Goal: Information Seeking & Learning: Learn about a topic

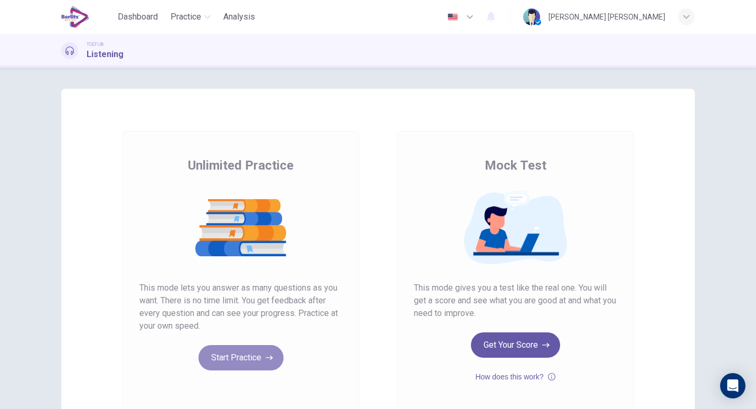
click at [228, 358] on button "Start Practice" at bounding box center [241, 357] width 85 height 25
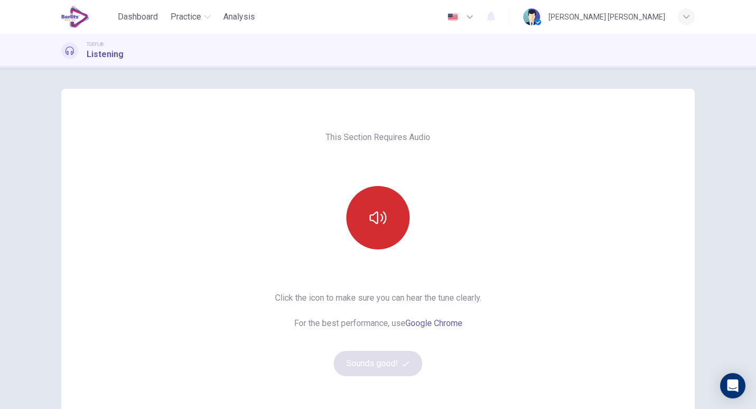
click at [374, 233] on button "button" at bounding box center [377, 217] width 63 height 63
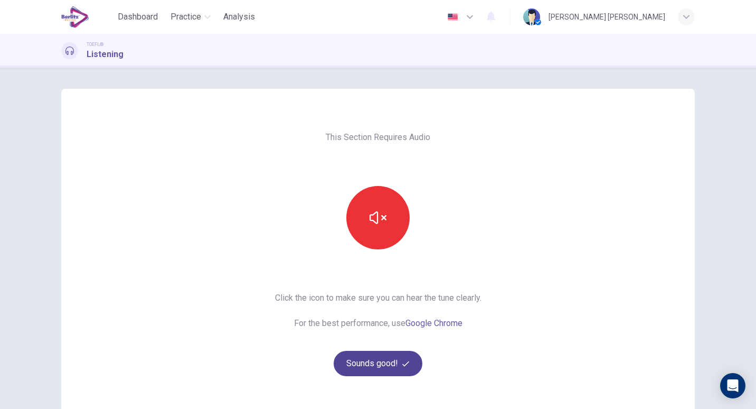
click at [363, 360] on button "Sounds good!" at bounding box center [378, 363] width 89 height 25
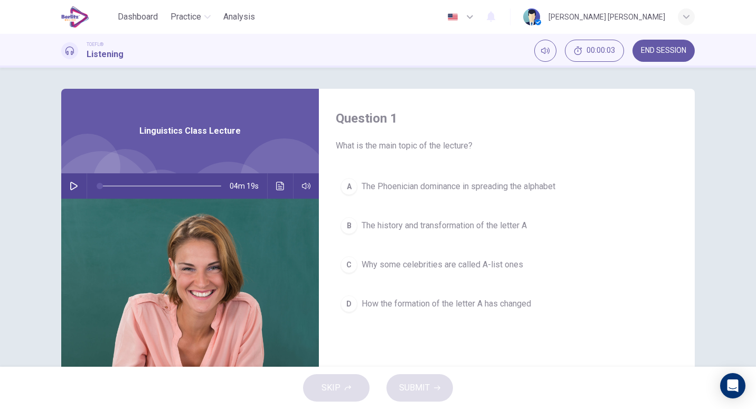
click at [70, 187] on icon "button" at bounding box center [73, 186] width 7 height 8
type input "*"
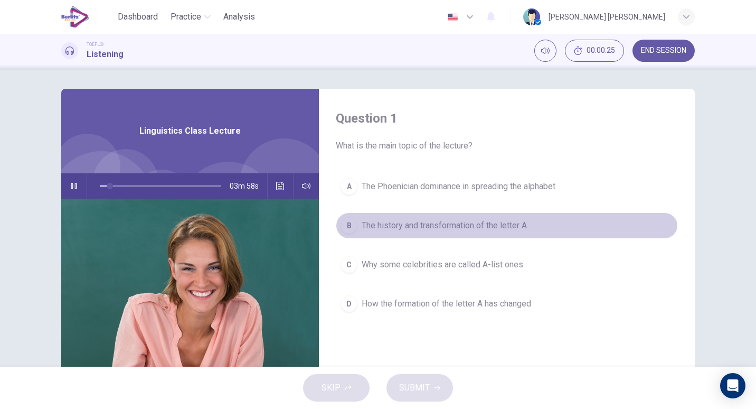
click at [398, 225] on span "The history and transformation of the letter A" at bounding box center [444, 225] width 165 height 13
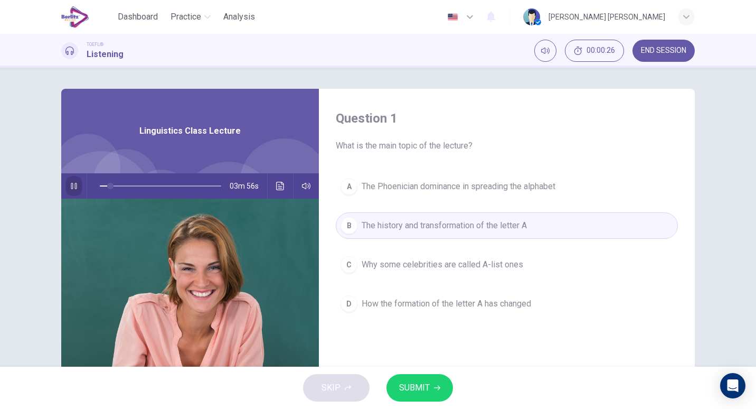
click at [74, 181] on button "button" at bounding box center [73, 185] width 17 height 25
click at [421, 384] on span "SUBMIT" at bounding box center [414, 387] width 31 height 15
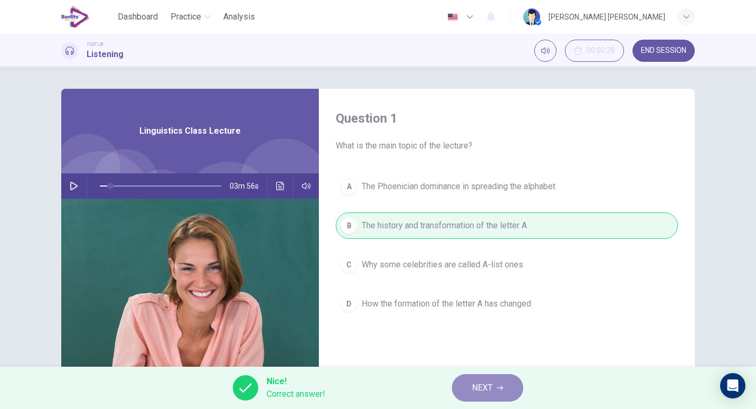
click at [463, 386] on button "NEXT" at bounding box center [487, 387] width 71 height 27
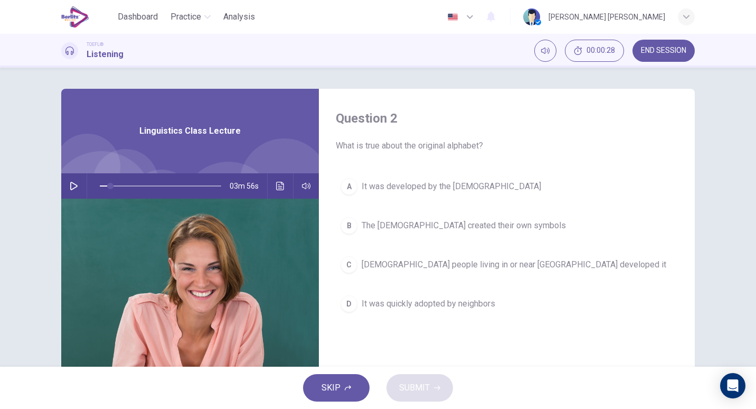
click at [68, 177] on button "button" at bounding box center [73, 185] width 17 height 25
click at [65, 187] on button "button" at bounding box center [73, 185] width 17 height 25
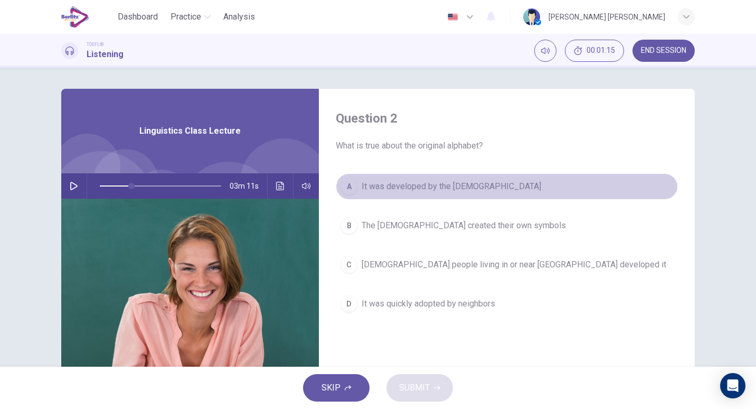
click at [435, 180] on button "A It was developed by the Phoenicians" at bounding box center [507, 186] width 342 height 26
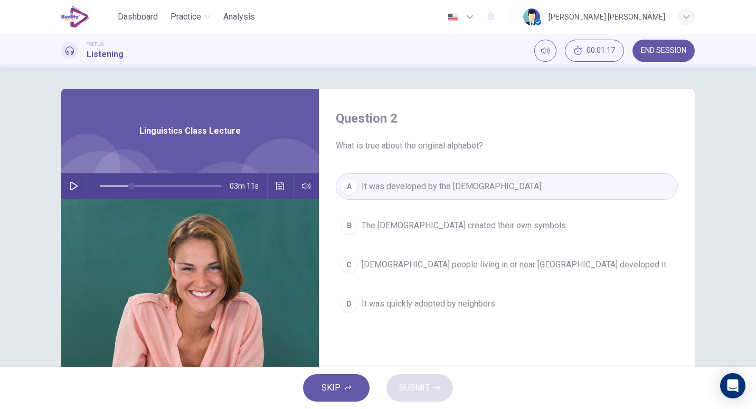
click at [411, 391] on div "SKIP SUBMIT" at bounding box center [378, 387] width 756 height 42
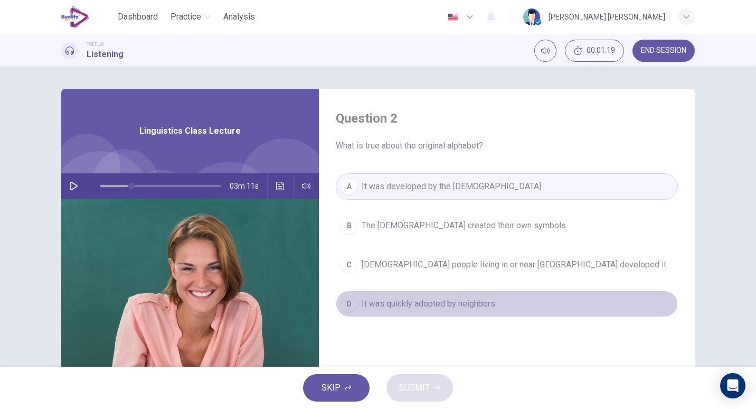
click at [401, 298] on span "It was quickly adopted by neighbors" at bounding box center [429, 303] width 134 height 13
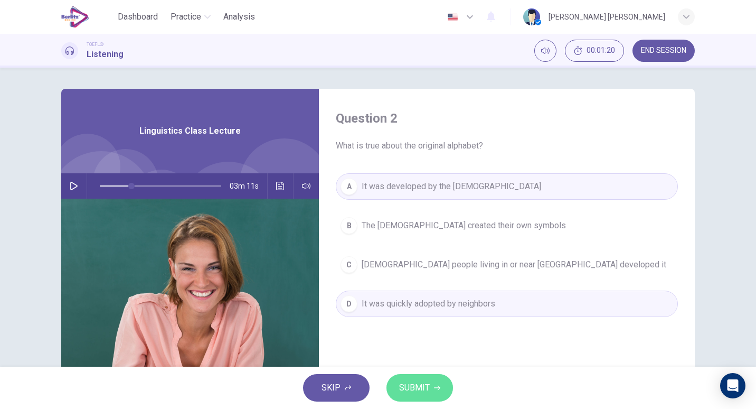
click at [405, 382] on span "SUBMIT" at bounding box center [414, 387] width 31 height 15
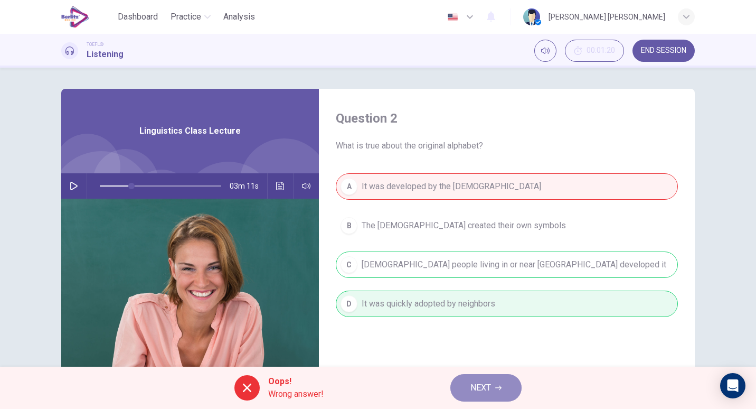
click at [484, 392] on span "NEXT" at bounding box center [480, 387] width 21 height 15
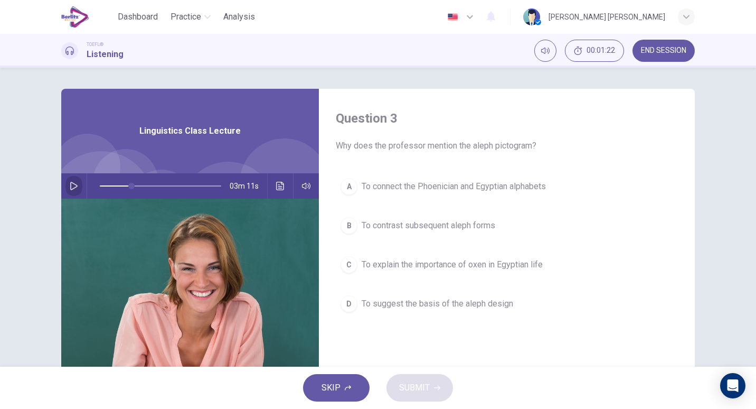
click at [68, 181] on button "button" at bounding box center [73, 185] width 17 height 25
click at [65, 184] on button "button" at bounding box center [73, 185] width 17 height 25
click at [444, 302] on span "To suggest the basis of the aleph design" at bounding box center [438, 303] width 152 height 13
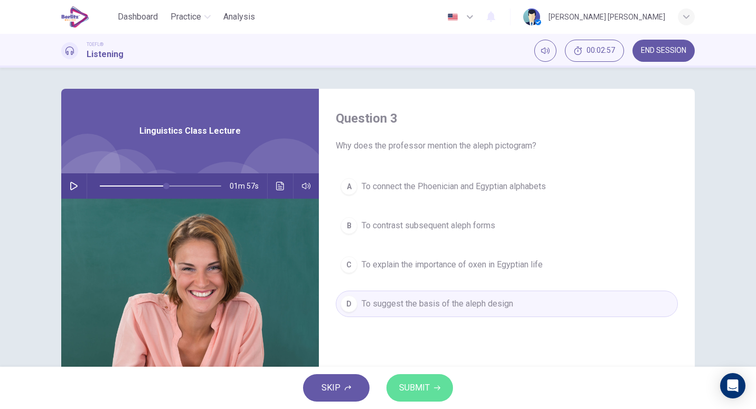
click at [415, 382] on span "SUBMIT" at bounding box center [414, 387] width 31 height 15
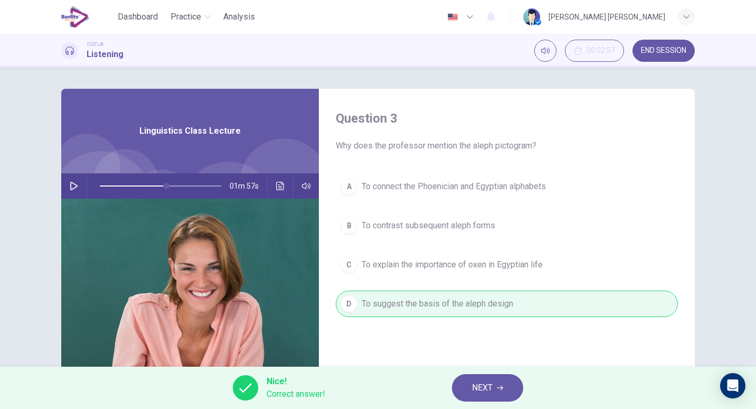
click at [485, 389] on span "NEXT" at bounding box center [482, 387] width 21 height 15
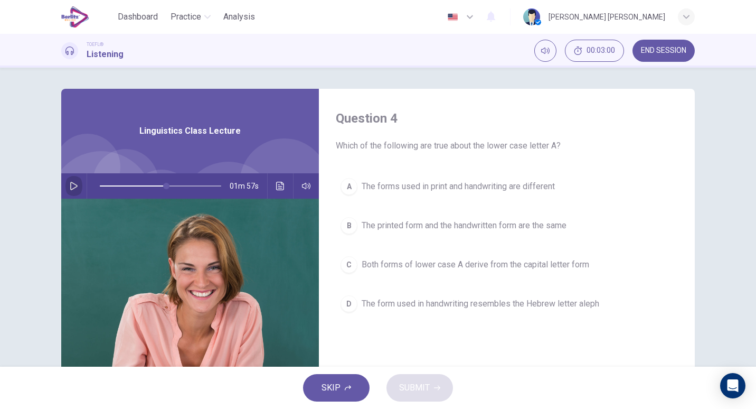
click at [67, 183] on button "button" at bounding box center [73, 185] width 17 height 25
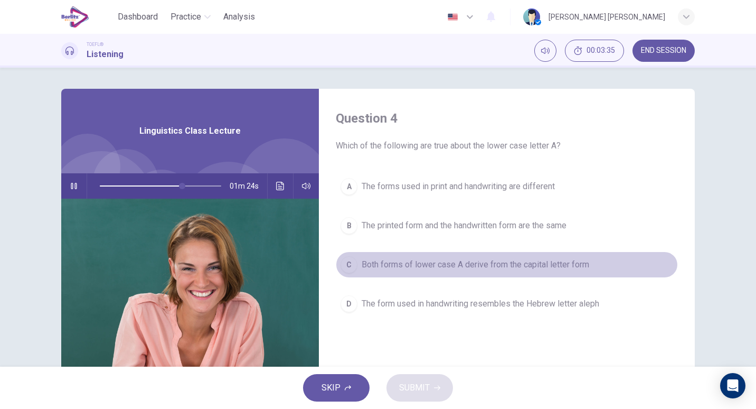
click at [401, 271] on button "C Both forms of lower case A derive from the capital letter form" at bounding box center [507, 264] width 342 height 26
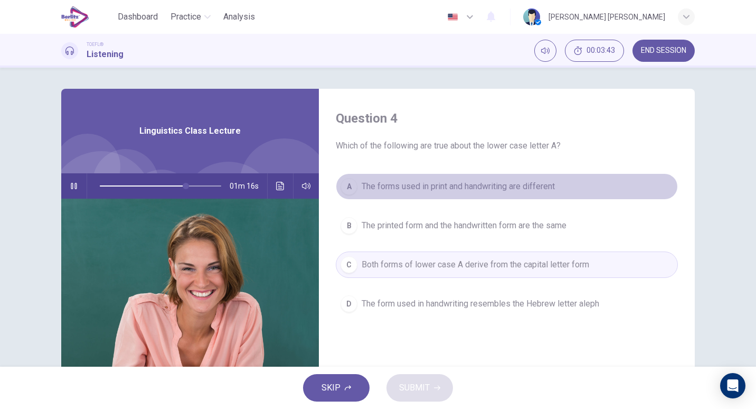
click at [396, 177] on button "A The forms used in print and handwriting are different" at bounding box center [507, 186] width 342 height 26
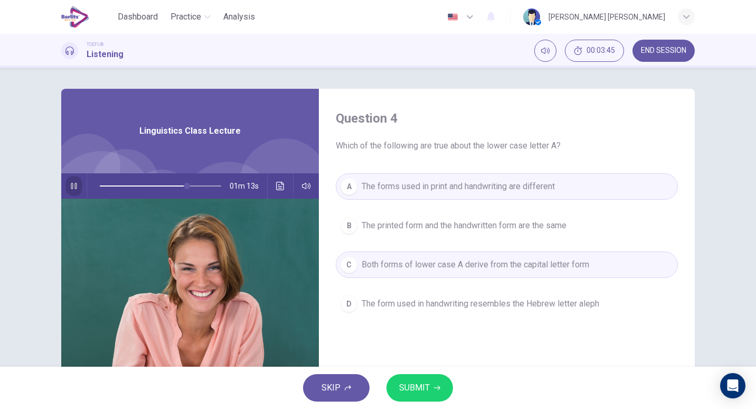
click at [71, 187] on icon "button" at bounding box center [74, 186] width 8 height 8
click at [415, 381] on span "SUBMIT" at bounding box center [414, 387] width 31 height 15
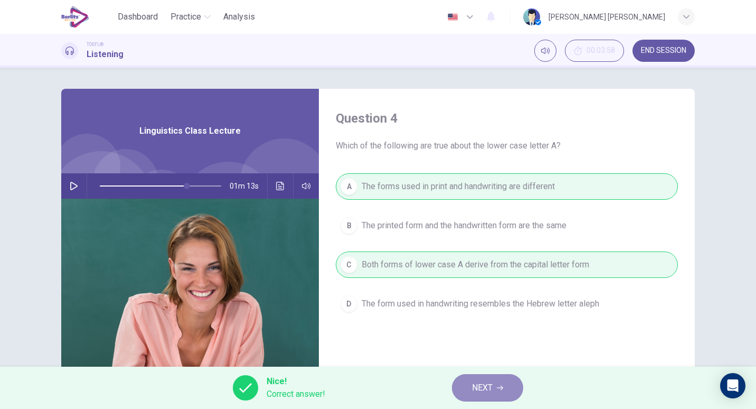
click at [474, 386] on span "NEXT" at bounding box center [482, 387] width 21 height 15
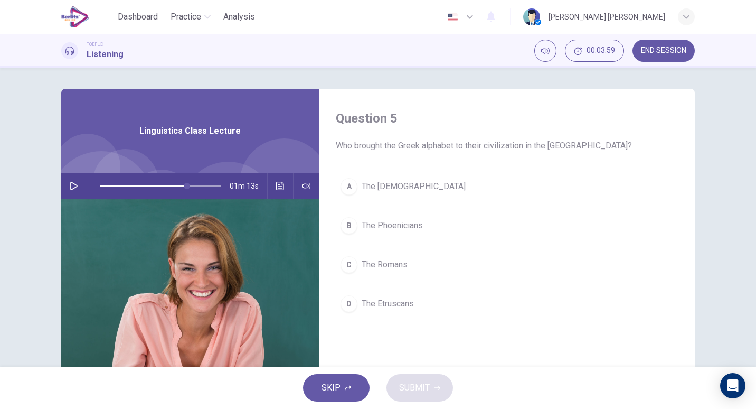
click at [65, 181] on button "button" at bounding box center [73, 185] width 17 height 25
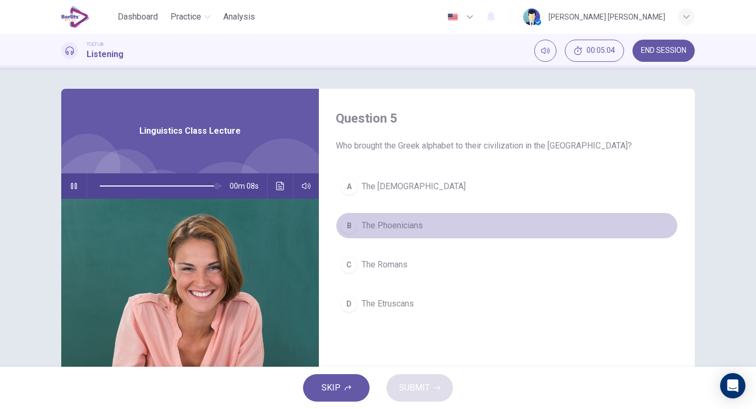
click at [386, 223] on span "The Phoenicians" at bounding box center [392, 225] width 61 height 13
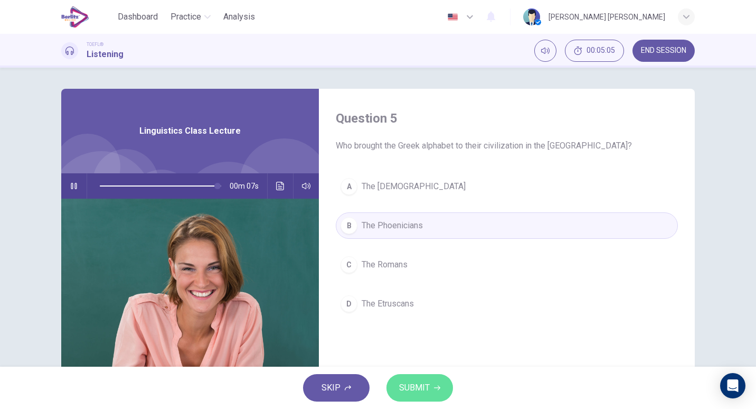
click at [406, 386] on span "SUBMIT" at bounding box center [414, 387] width 31 height 15
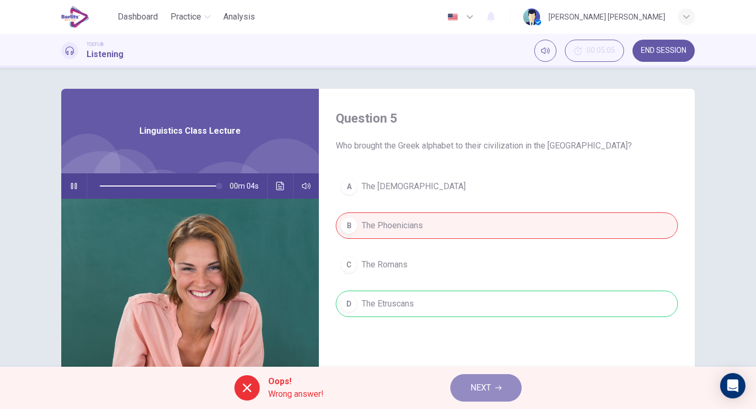
click at [479, 390] on span "NEXT" at bounding box center [480, 387] width 21 height 15
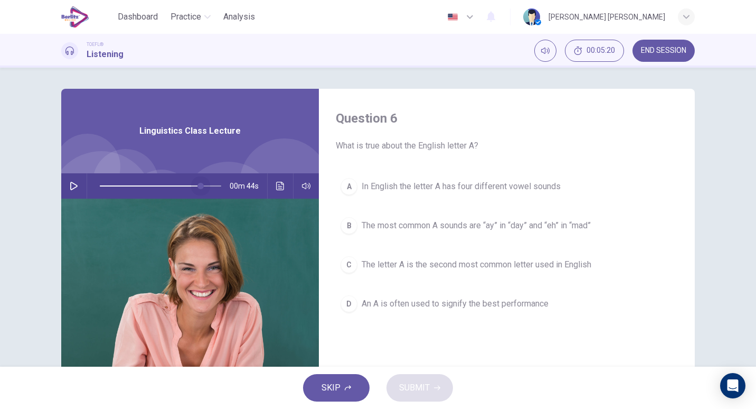
click at [199, 184] on span at bounding box center [160, 185] width 121 height 15
click at [71, 183] on icon "button" at bounding box center [74, 186] width 8 height 8
click at [187, 186] on span at bounding box center [160, 185] width 121 height 15
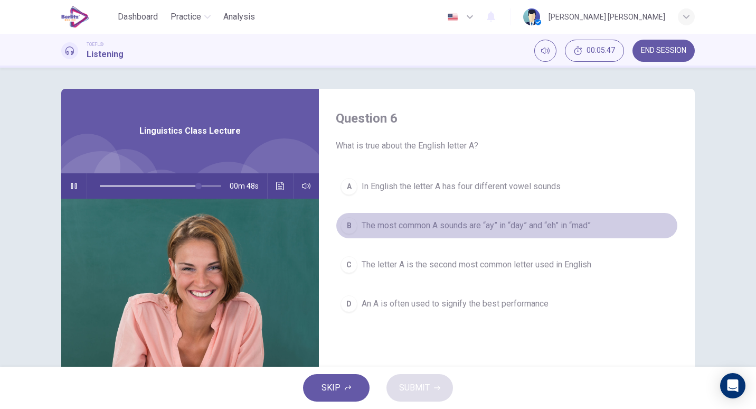
click at [399, 223] on span "The most common A sounds are “ay” in “day” and “eh” in “mad”" at bounding box center [476, 225] width 229 height 13
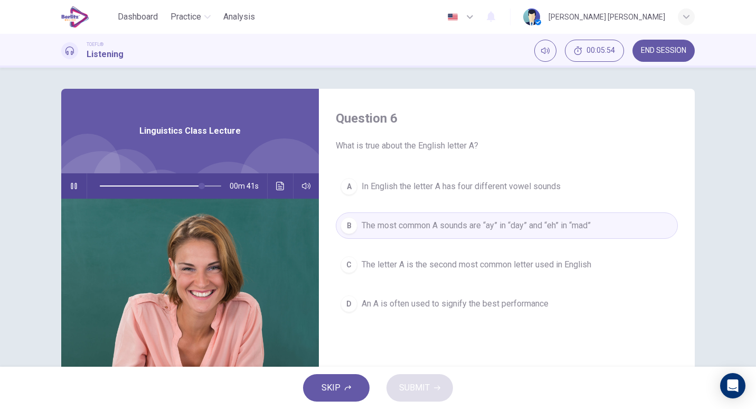
click at [374, 300] on span "An A is often used to signify the best performance" at bounding box center [455, 303] width 187 height 13
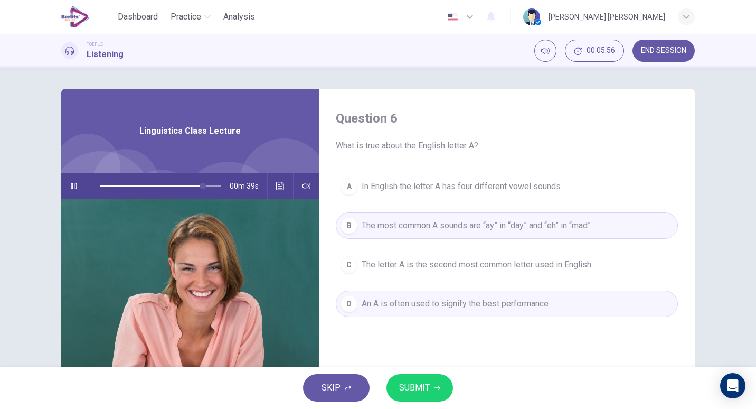
click at [414, 376] on button "SUBMIT" at bounding box center [419, 387] width 67 height 27
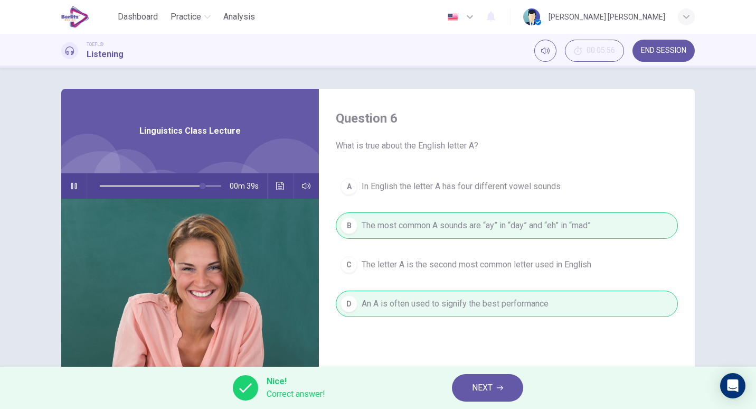
type input "**"
click at [497, 381] on button "NEXT" at bounding box center [487, 387] width 71 height 27
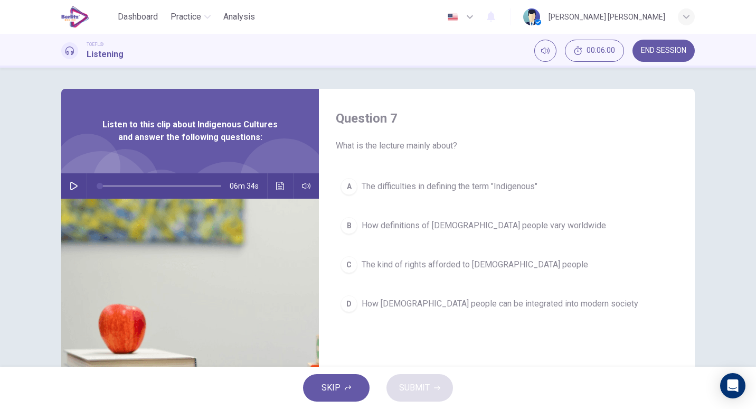
click at [70, 187] on icon "button" at bounding box center [74, 186] width 8 height 8
click at [74, 184] on icon "button" at bounding box center [74, 186] width 8 height 8
click at [416, 270] on span "The kind of rights afforded to Indigenous people" at bounding box center [475, 264] width 227 height 13
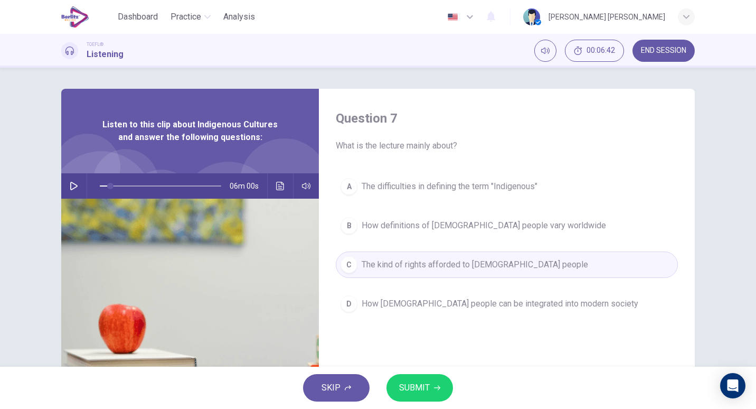
click at [413, 392] on span "SUBMIT" at bounding box center [414, 387] width 31 height 15
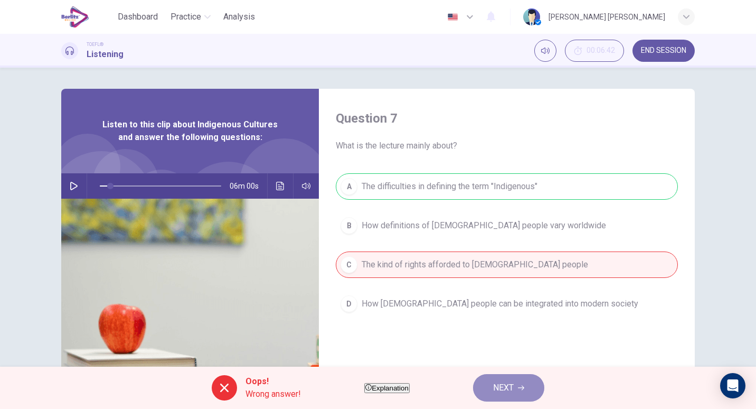
click at [512, 386] on button "NEXT" at bounding box center [508, 387] width 71 height 27
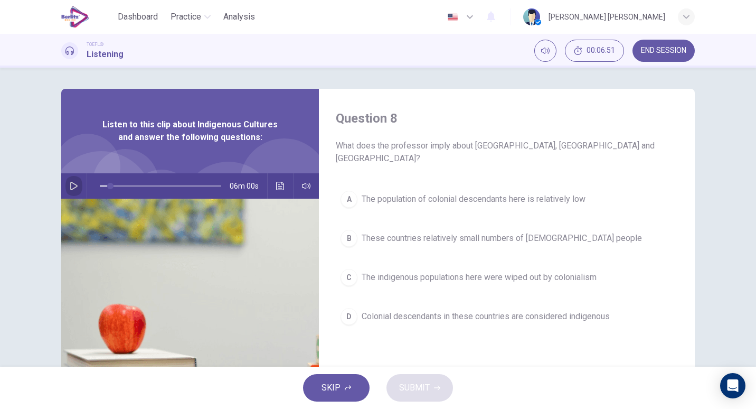
click at [76, 175] on button "button" at bounding box center [73, 185] width 17 height 25
type input "**"
click at [71, 183] on icon "button" at bounding box center [74, 186] width 8 height 8
click at [481, 193] on span "The population of colonial descendants here is relatively low" at bounding box center [474, 199] width 224 height 13
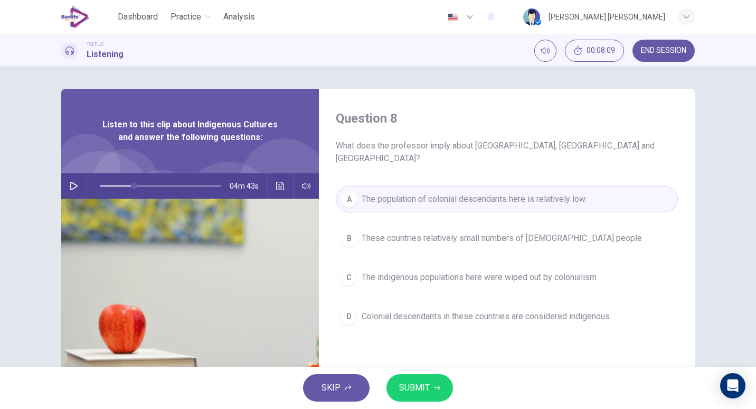
click at [414, 388] on span "SUBMIT" at bounding box center [414, 387] width 31 height 15
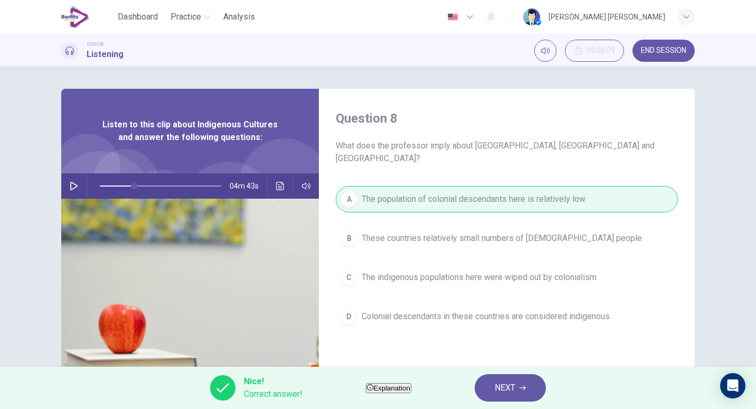
click at [515, 388] on span "NEXT" at bounding box center [505, 387] width 21 height 15
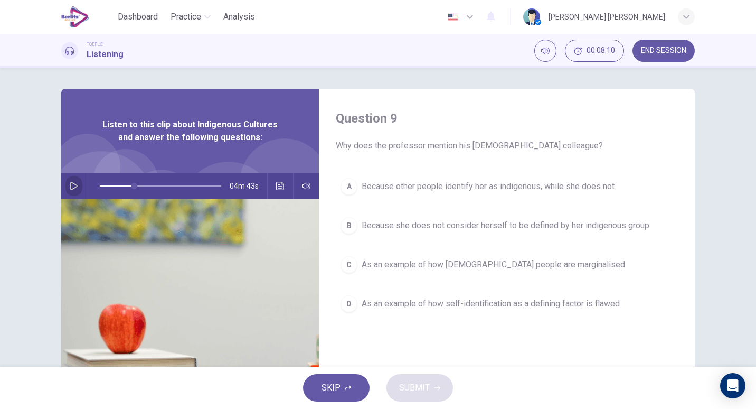
click at [70, 187] on icon "button" at bounding box center [74, 186] width 8 height 8
click at [76, 185] on button "button" at bounding box center [73, 185] width 17 height 25
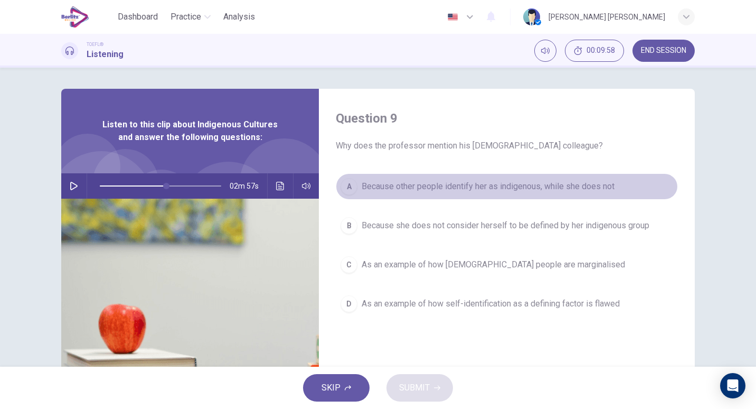
click at [466, 183] on span "Because other people identify her as indigenous, while she does not" at bounding box center [488, 186] width 253 height 13
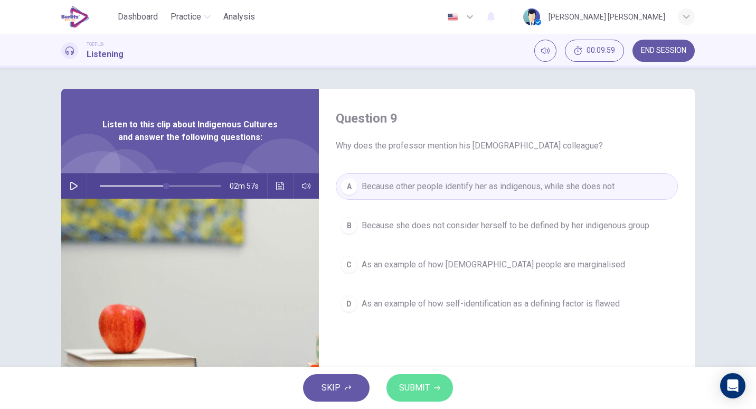
click at [426, 397] on button "SUBMIT" at bounding box center [419, 387] width 67 height 27
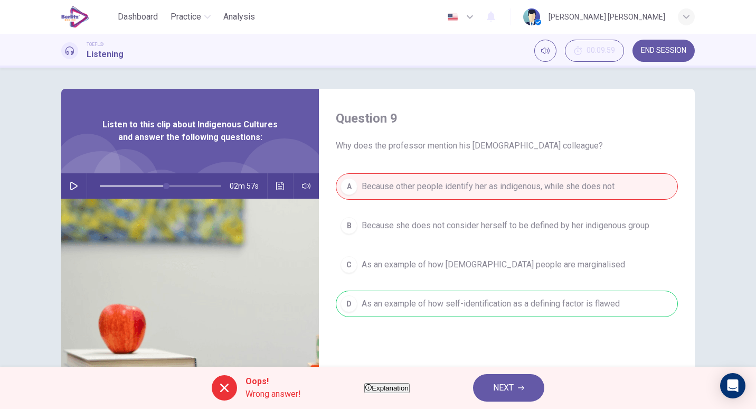
click at [514, 381] on span "NEXT" at bounding box center [503, 387] width 21 height 15
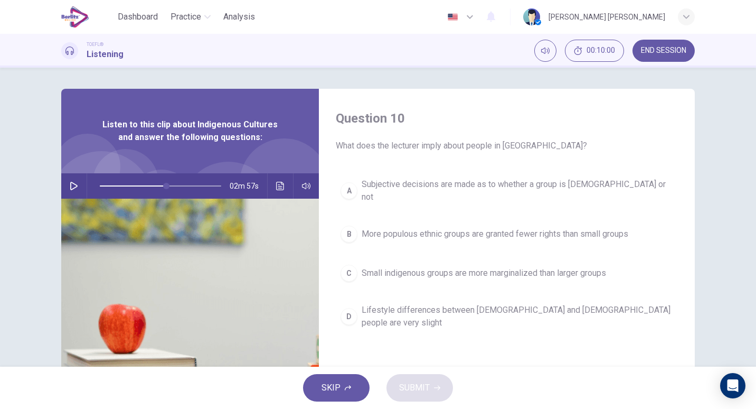
click at [70, 183] on icon "button" at bounding box center [73, 186] width 7 height 8
click at [71, 183] on icon "button" at bounding box center [74, 186] width 8 height 8
click at [400, 260] on button "C Small indigenous groups are more marginalized than larger groups" at bounding box center [507, 273] width 342 height 26
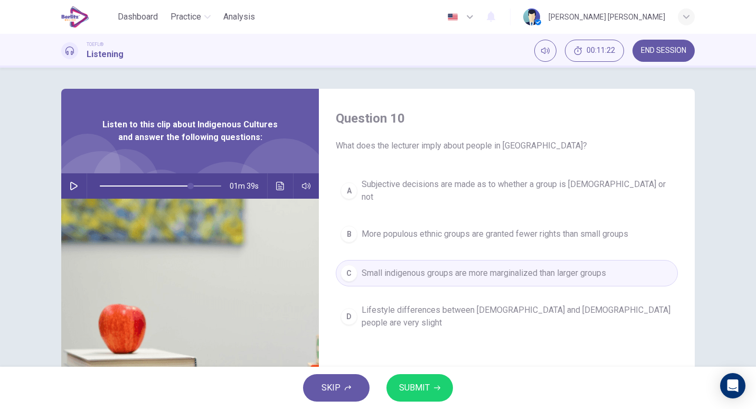
click at [419, 390] on span "SUBMIT" at bounding box center [414, 387] width 31 height 15
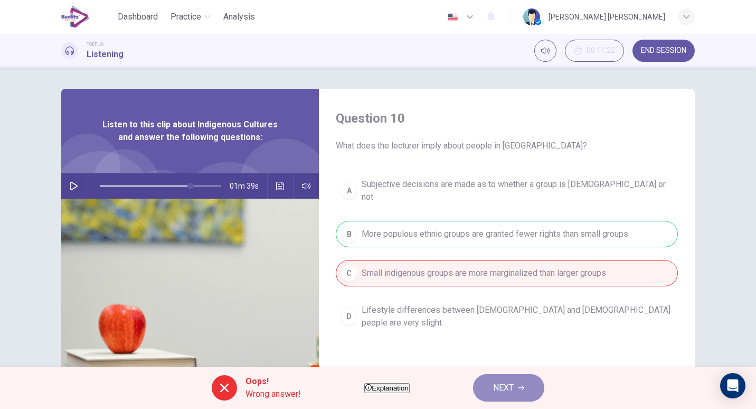
click at [514, 384] on span "NEXT" at bounding box center [503, 387] width 21 height 15
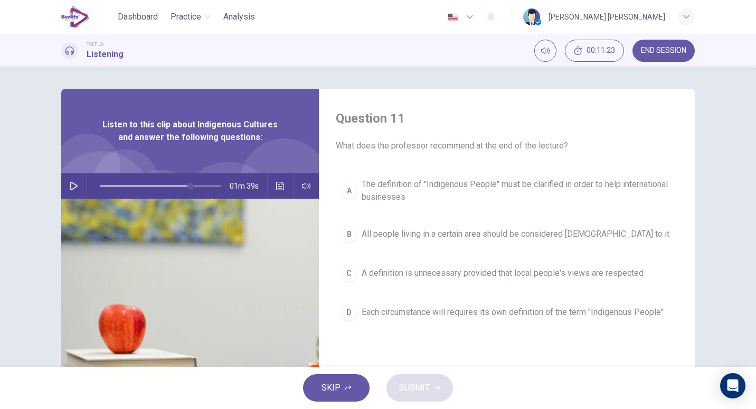
click at [70, 186] on icon "button" at bounding box center [73, 186] width 7 height 8
click at [69, 179] on button "button" at bounding box center [73, 185] width 17 height 25
click at [460, 268] on span "A definition is unnecessary provided that local people's views are respected" at bounding box center [503, 273] width 282 height 13
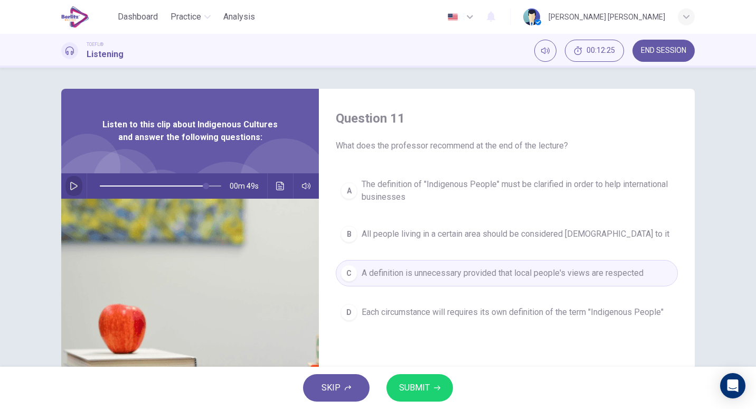
click at [70, 178] on button "button" at bounding box center [73, 185] width 17 height 25
click at [435, 388] on icon "button" at bounding box center [437, 387] width 6 height 5
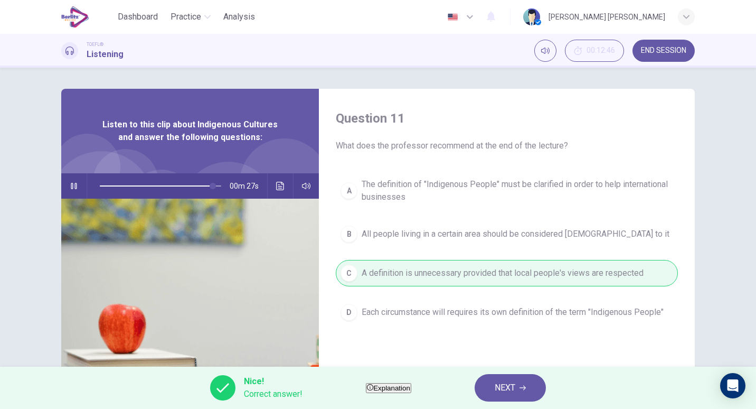
click at [71, 187] on icon "button" at bounding box center [74, 186] width 8 height 8
type input "**"
click at [541, 383] on button "NEXT" at bounding box center [510, 387] width 71 height 27
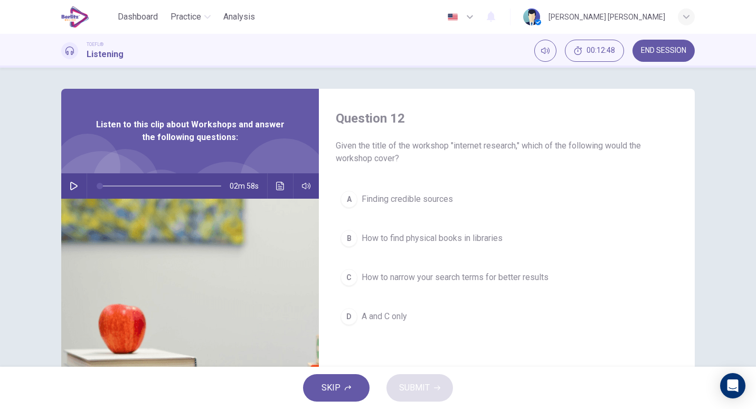
click at [73, 187] on icon "button" at bounding box center [73, 186] width 7 height 8
drag, startPoint x: 115, startPoint y: 185, endPoint x: 81, endPoint y: 188, distance: 33.9
click at [81, 188] on div "02m 58s" at bounding box center [190, 185] width 258 height 25
click at [379, 322] on span "A and C only" at bounding box center [384, 316] width 45 height 13
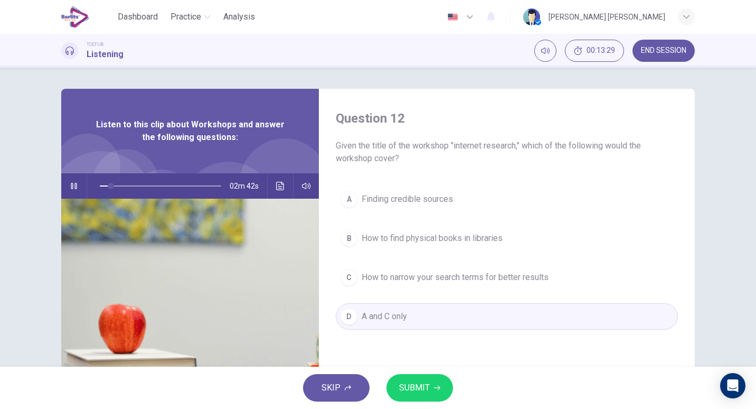
click at [74, 186] on icon "button" at bounding box center [74, 186] width 6 height 6
click at [423, 378] on button "SUBMIT" at bounding box center [419, 387] width 67 height 27
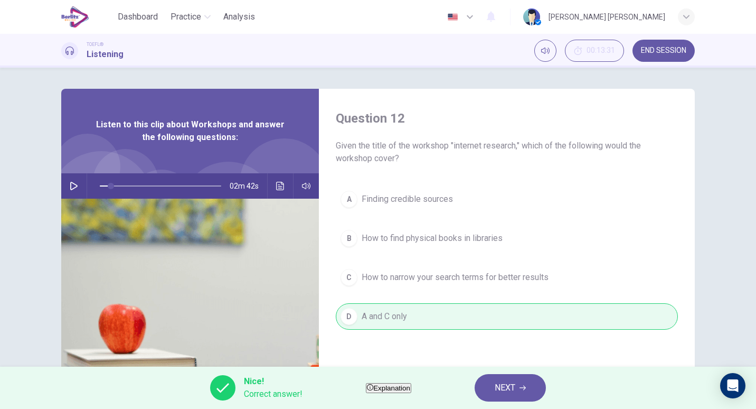
click at [515, 390] on span "NEXT" at bounding box center [505, 387] width 21 height 15
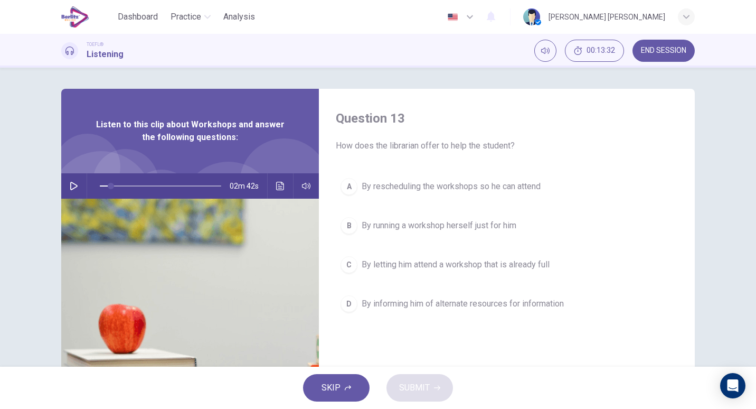
click at [74, 188] on icon "button" at bounding box center [74, 186] width 8 height 8
type input "**"
click at [70, 183] on icon "button" at bounding box center [74, 186] width 8 height 8
click at [405, 304] on span "By informing him of alternate resources for information" at bounding box center [463, 303] width 202 height 13
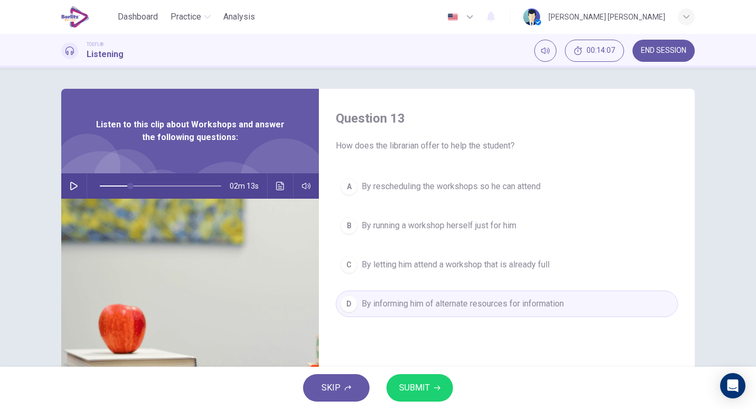
click at [432, 389] on button "SUBMIT" at bounding box center [419, 387] width 67 height 27
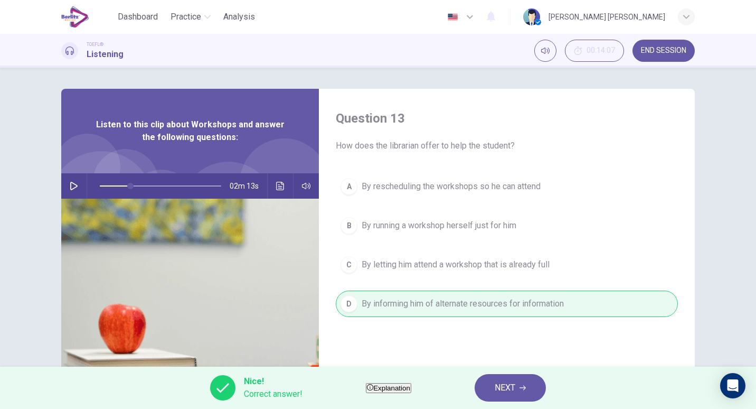
click at [515, 384] on span "NEXT" at bounding box center [505, 387] width 21 height 15
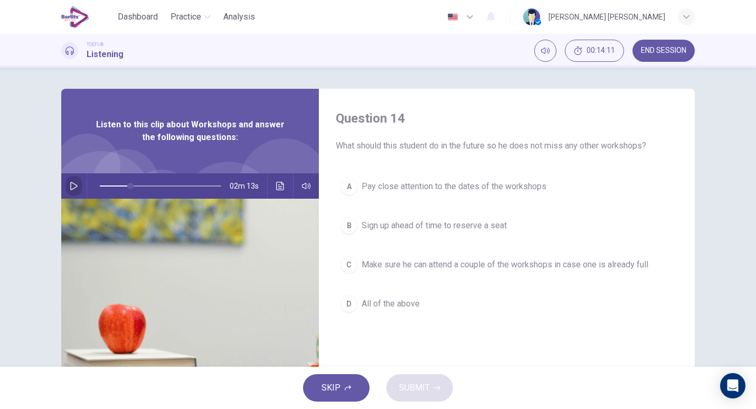
click at [67, 185] on button "button" at bounding box center [73, 185] width 17 height 25
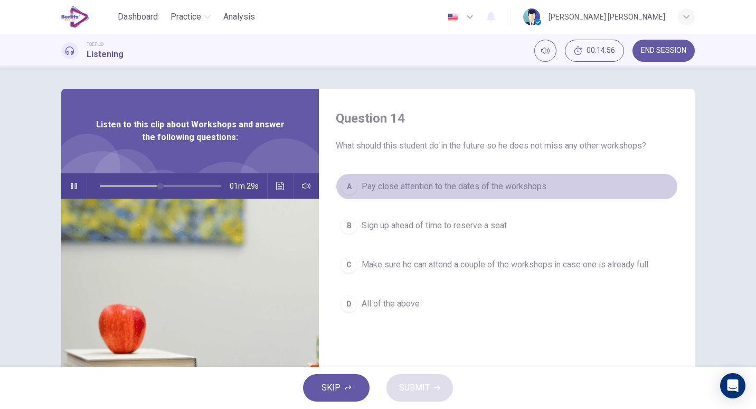
click at [472, 188] on span "Pay close attention to the dates of the workshops" at bounding box center [454, 186] width 185 height 13
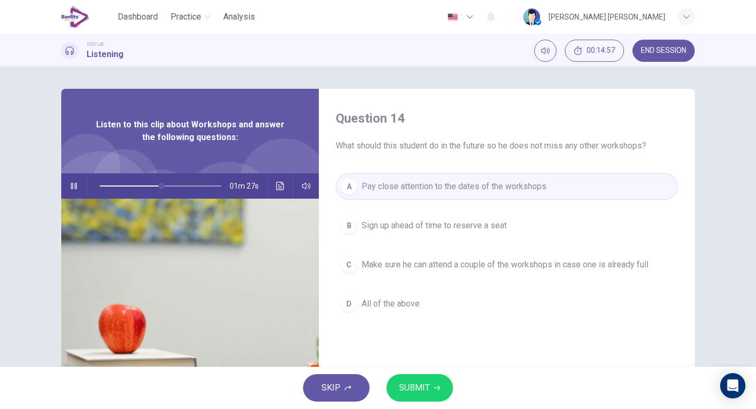
click at [409, 372] on div "SKIP SUBMIT" at bounding box center [378, 387] width 756 height 42
click at [411, 383] on span "SUBMIT" at bounding box center [414, 387] width 31 height 15
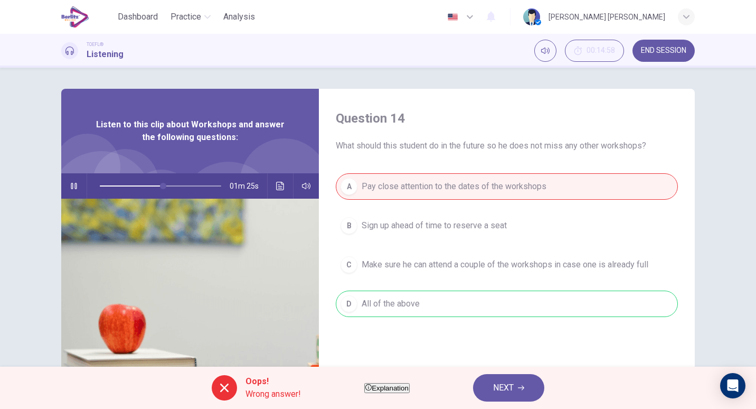
click at [72, 186] on icon "button" at bounding box center [74, 186] width 6 height 6
type input "**"
click at [544, 386] on button "NEXT" at bounding box center [508, 387] width 71 height 27
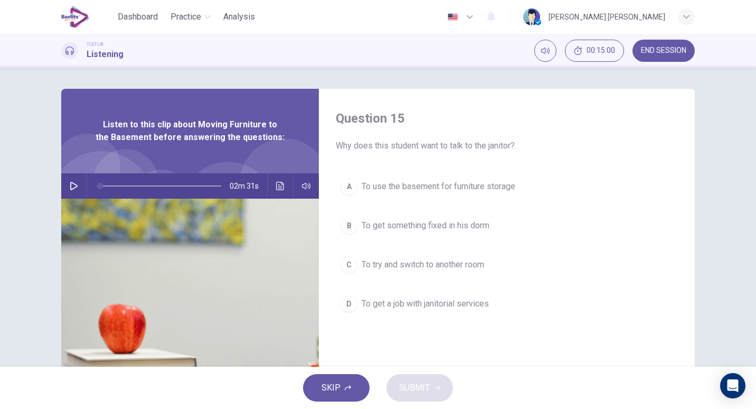
click at [70, 182] on icon "button" at bounding box center [74, 186] width 8 height 8
drag, startPoint x: 110, startPoint y: 184, endPoint x: 83, endPoint y: 187, distance: 26.7
click at [100, 184] on span at bounding box center [160, 185] width 121 height 15
click at [74, 181] on button "button" at bounding box center [73, 185] width 17 height 25
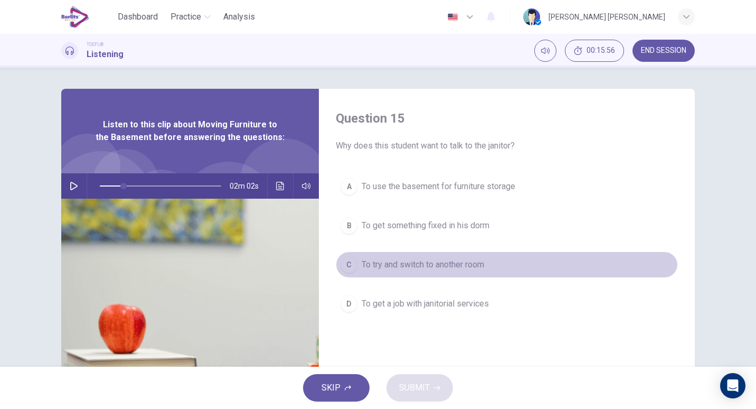
click at [407, 272] on button "C To try and switch to another room" at bounding box center [507, 264] width 342 height 26
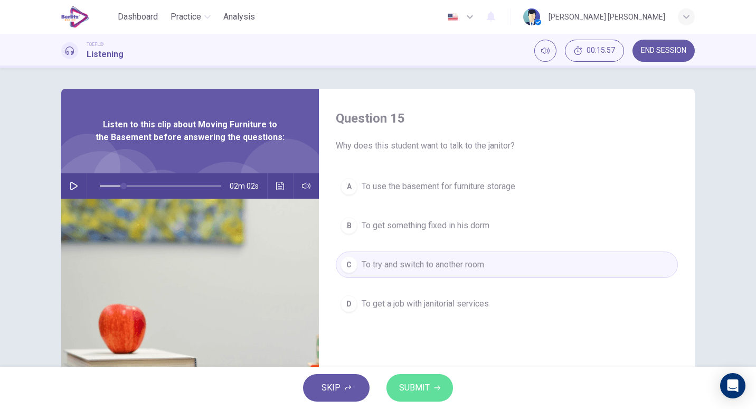
click at [426, 392] on span "SUBMIT" at bounding box center [414, 387] width 31 height 15
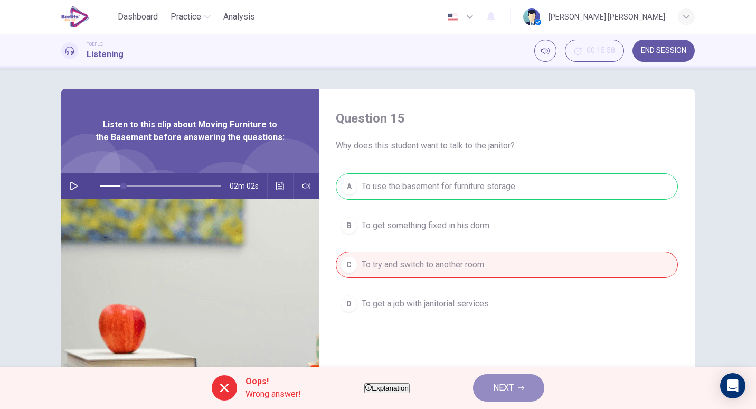
click at [514, 387] on span "NEXT" at bounding box center [503, 387] width 21 height 15
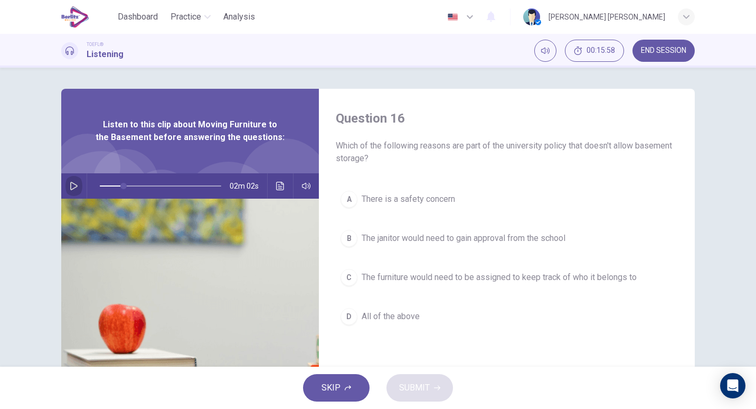
click at [70, 186] on icon "button" at bounding box center [74, 186] width 8 height 8
click at [111, 186] on span at bounding box center [160, 185] width 121 height 15
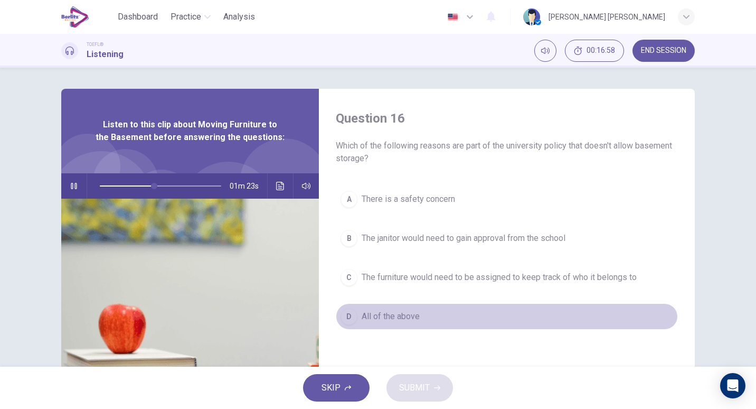
click at [365, 320] on span "All of the above" at bounding box center [391, 316] width 58 height 13
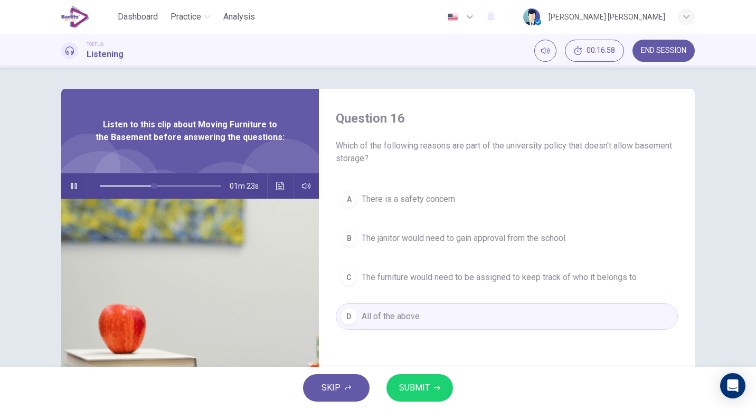
click at [412, 386] on span "SUBMIT" at bounding box center [414, 387] width 31 height 15
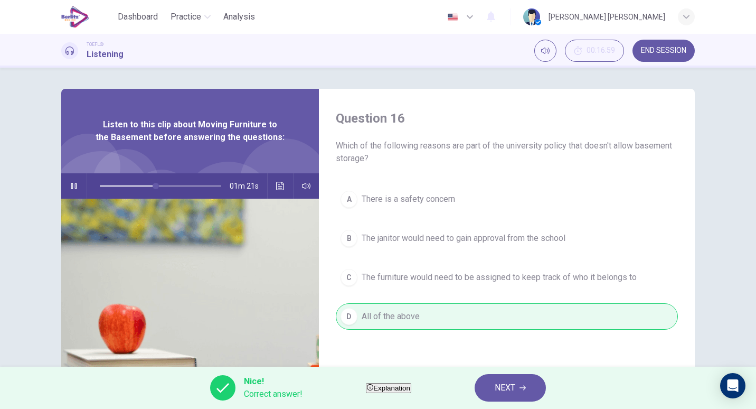
click at [70, 184] on icon "button" at bounding box center [74, 186] width 8 height 8
click at [515, 386] on span "NEXT" at bounding box center [505, 387] width 21 height 15
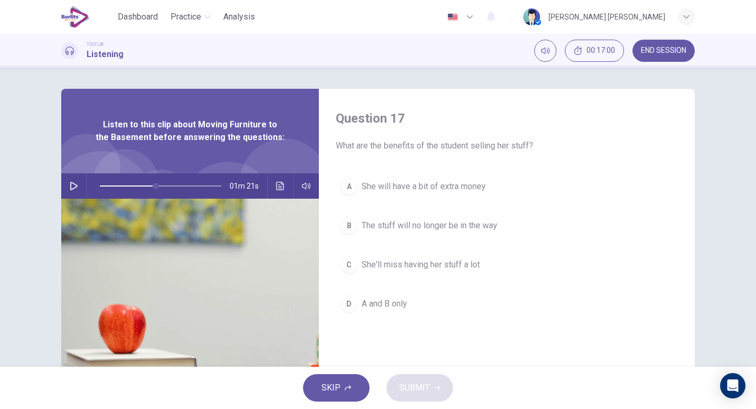
click at [71, 189] on icon "button" at bounding box center [74, 186] width 8 height 8
click at [391, 302] on span "A and B only" at bounding box center [384, 303] width 45 height 13
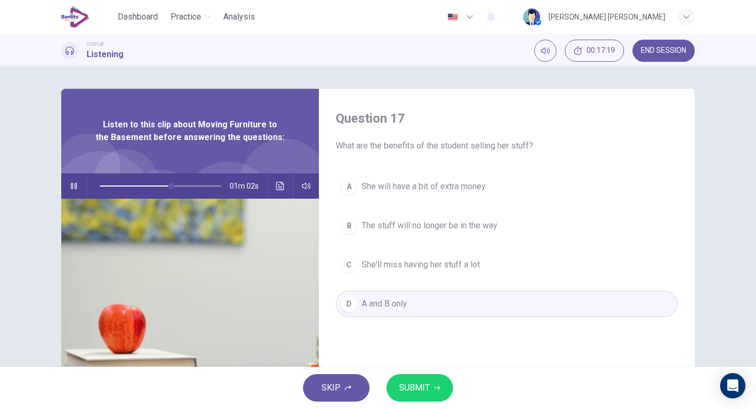
click at [421, 383] on span "SUBMIT" at bounding box center [414, 387] width 31 height 15
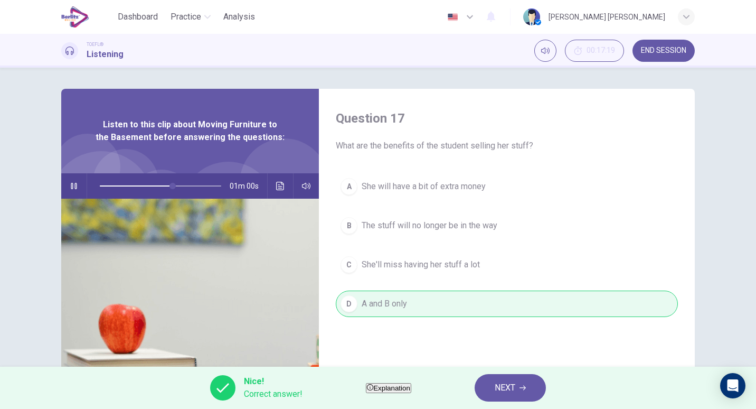
click at [78, 181] on button "button" at bounding box center [73, 185] width 17 height 25
click at [545, 383] on button "NEXT" at bounding box center [510, 387] width 71 height 27
type input "**"
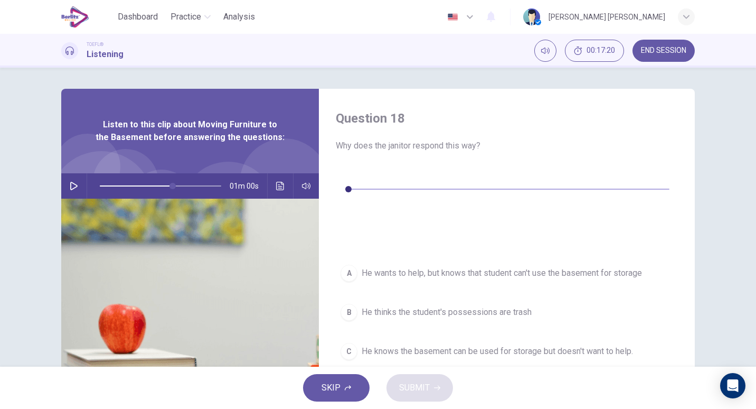
click at [344, 175] on icon "button" at bounding box center [344, 173] width 8 height 8
type input "*"
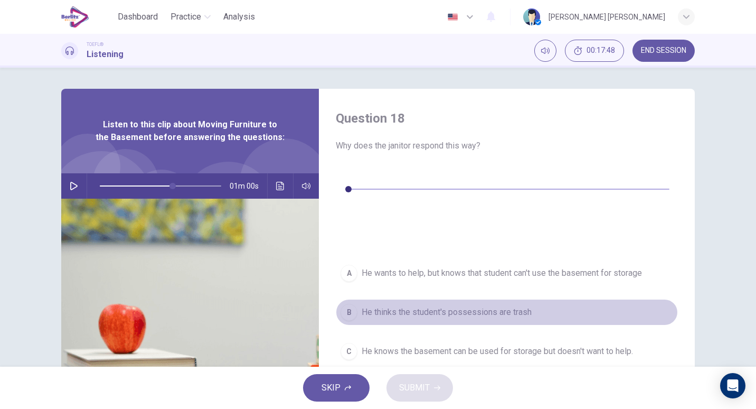
click at [484, 306] on span "He thinks the student's possessions are trash" at bounding box center [447, 312] width 170 height 13
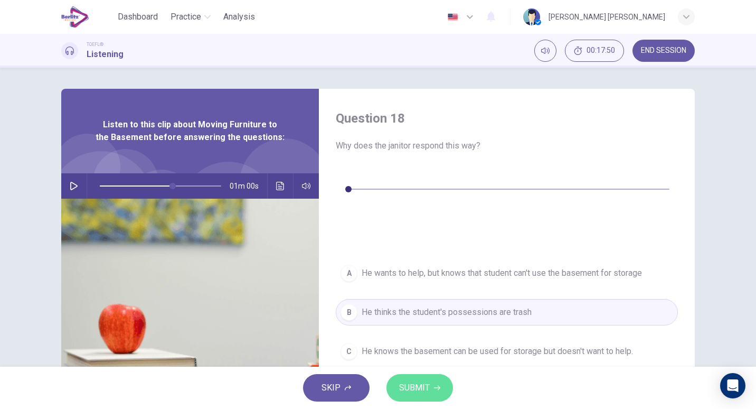
click at [418, 384] on span "SUBMIT" at bounding box center [414, 387] width 31 height 15
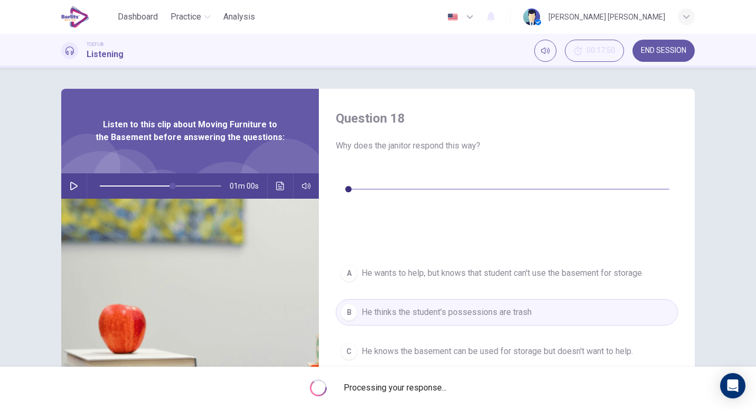
type input "**"
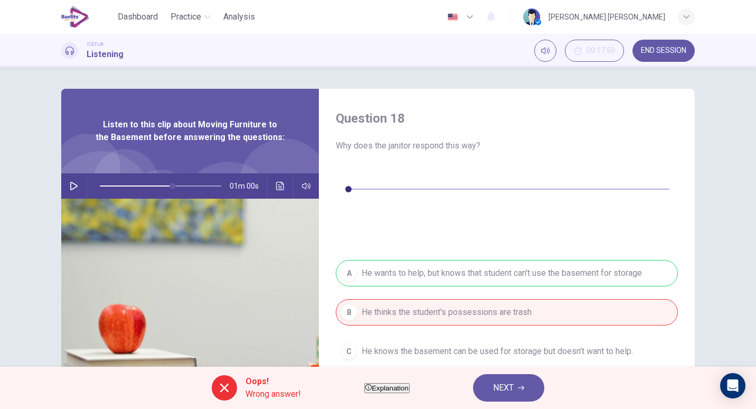
click at [500, 260] on div "A He wants to help, but knows that student can't use the basement for storage B…" at bounding box center [507, 342] width 342 height 165
click at [514, 389] on span "NEXT" at bounding box center [503, 387] width 21 height 15
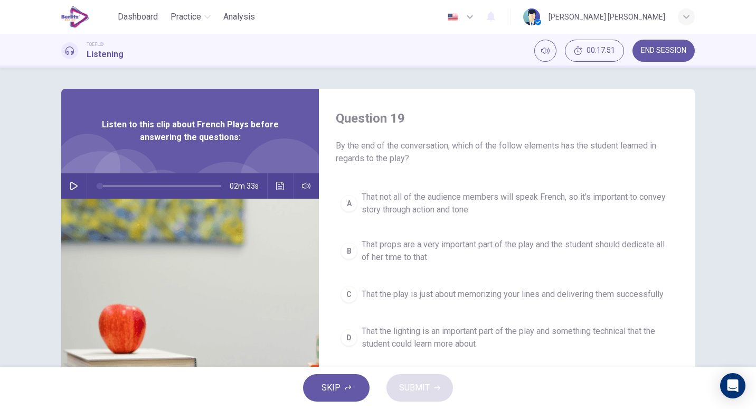
click at [662, 49] on span "END SESSION" at bounding box center [663, 50] width 45 height 8
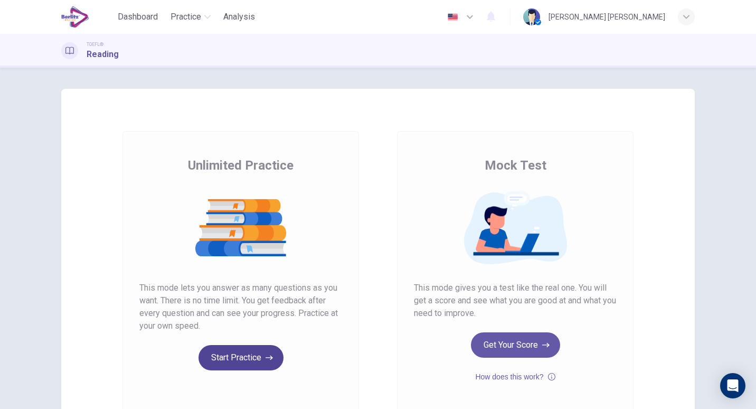
click at [233, 358] on button "Start Practice" at bounding box center [241, 357] width 85 height 25
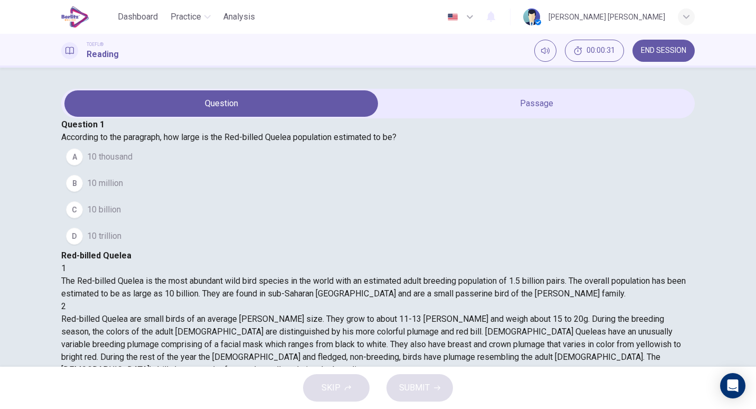
click at [112, 216] on span "10 billion" at bounding box center [104, 209] width 34 height 13
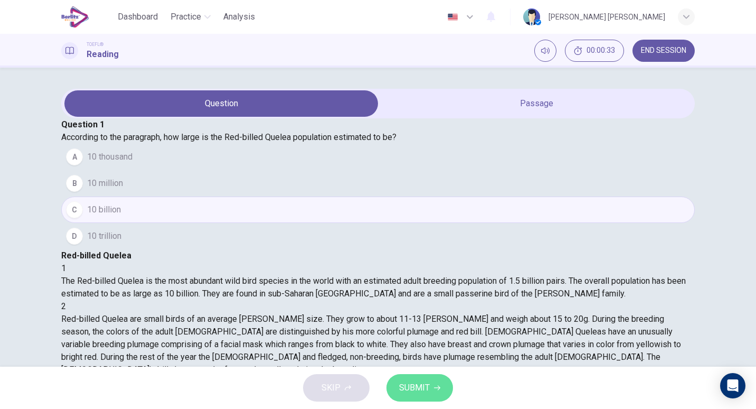
click at [429, 382] on span "SUBMIT" at bounding box center [414, 387] width 31 height 15
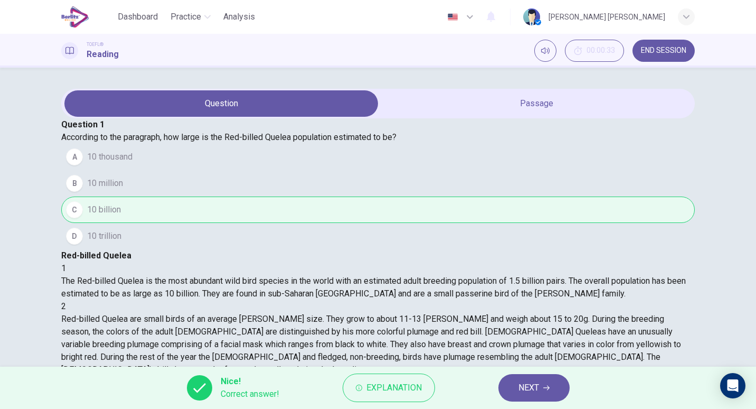
click at [514, 382] on button "NEXT" at bounding box center [533, 387] width 71 height 27
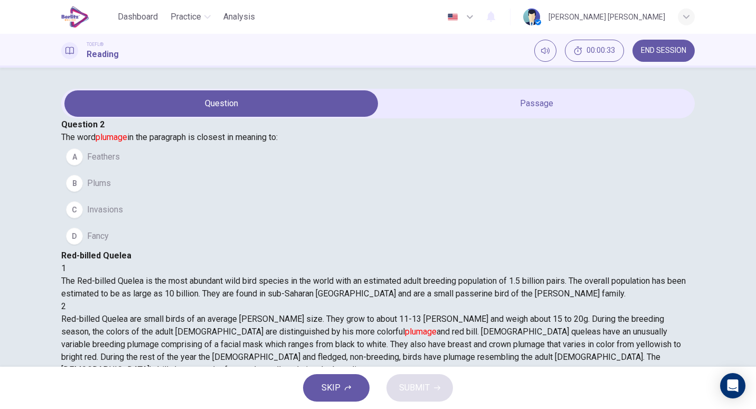
scroll to position [64, 0]
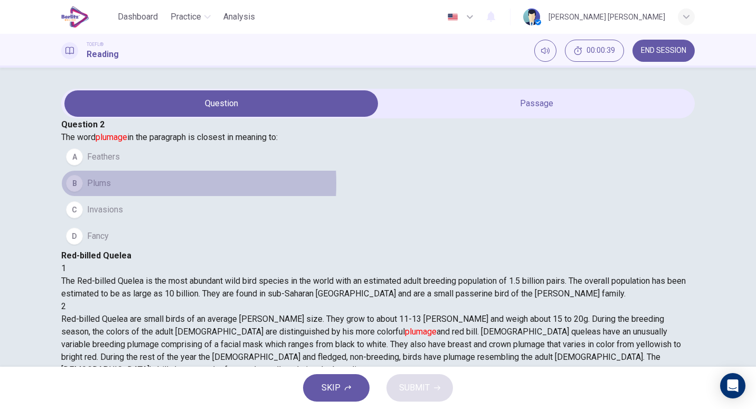
click at [111, 190] on span "Plums" at bounding box center [99, 183] width 24 height 13
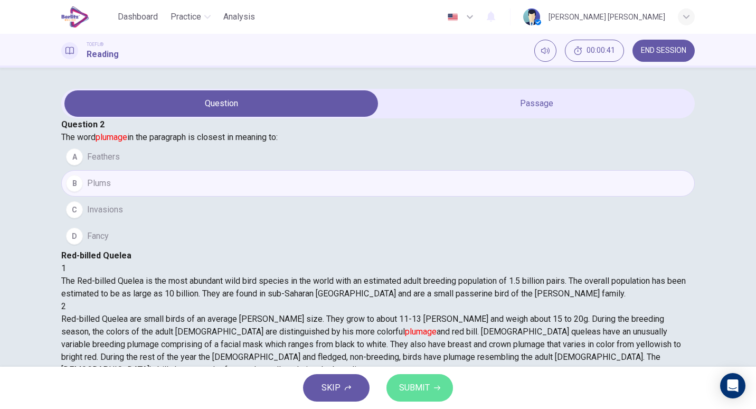
click at [420, 383] on span "SUBMIT" at bounding box center [414, 387] width 31 height 15
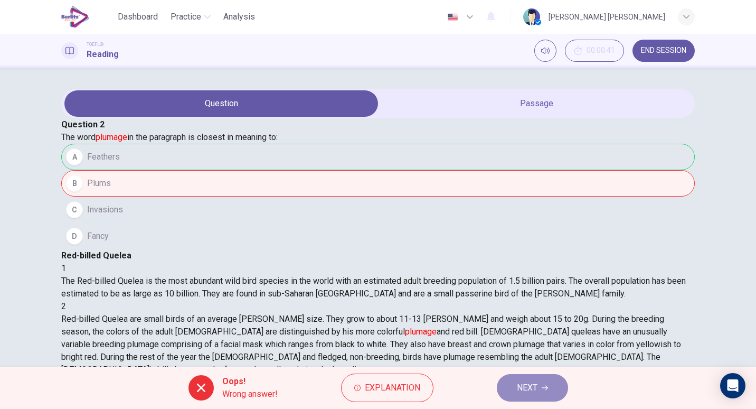
click at [531, 384] on span "NEXT" at bounding box center [527, 387] width 21 height 15
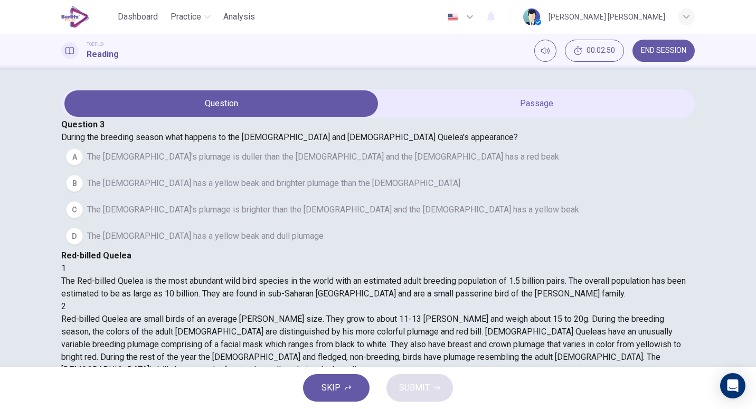
click at [195, 163] on span "The [DEMOGRAPHIC_DATA]'s plumage is duller than the [DEMOGRAPHIC_DATA] and the …" at bounding box center [323, 156] width 472 height 13
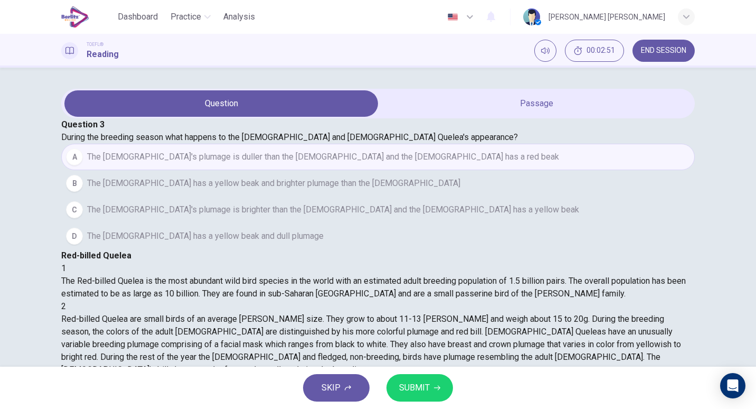
click at [418, 380] on span "SUBMIT" at bounding box center [414, 387] width 31 height 15
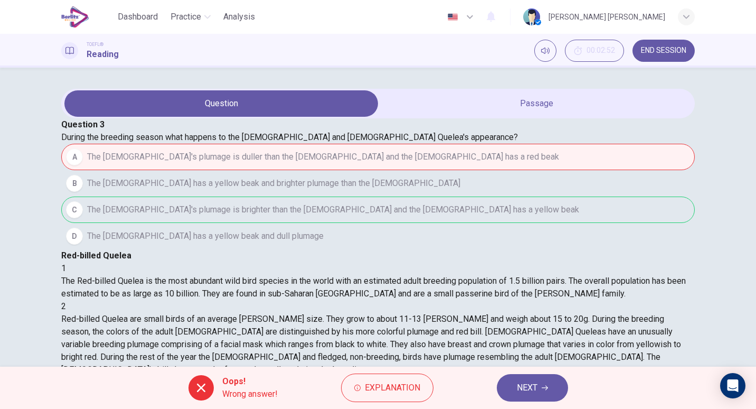
click at [543, 373] on div "Oops! Wrong answer! Explanation NEXT" at bounding box center [378, 387] width 756 height 42
click at [522, 384] on span "NEXT" at bounding box center [527, 387] width 21 height 15
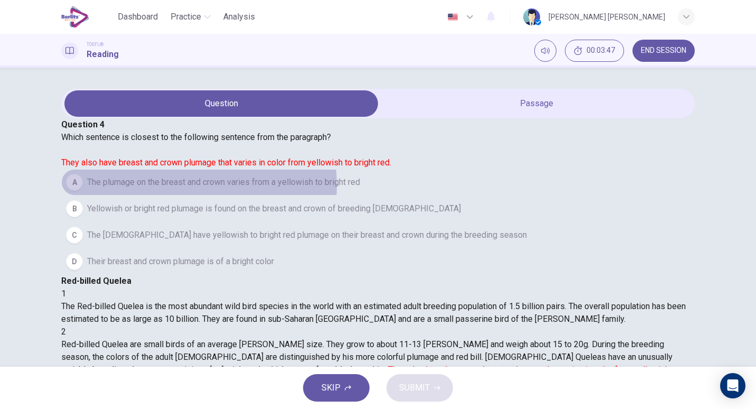
click at [163, 188] on span "The plumage on the breast and crown varies from a yellowish to bright red" at bounding box center [223, 182] width 273 height 13
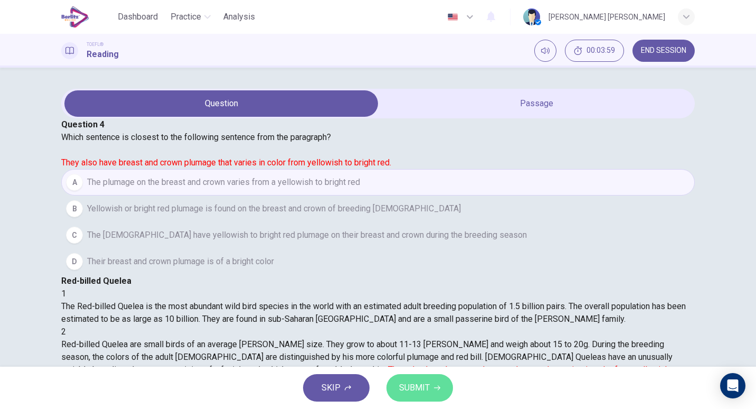
click at [413, 390] on span "SUBMIT" at bounding box center [414, 387] width 31 height 15
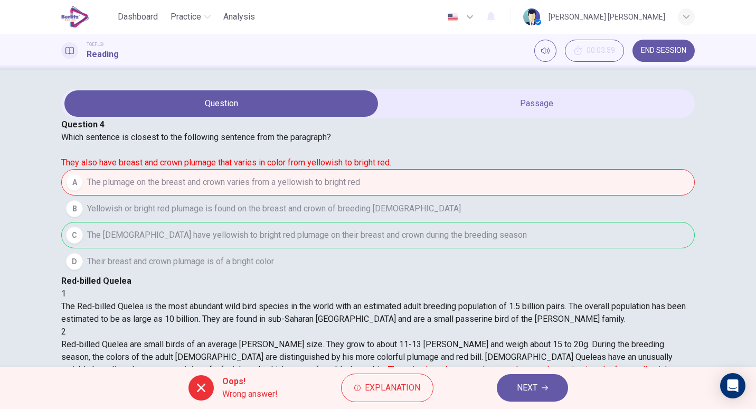
click at [538, 385] on button "NEXT" at bounding box center [532, 387] width 71 height 27
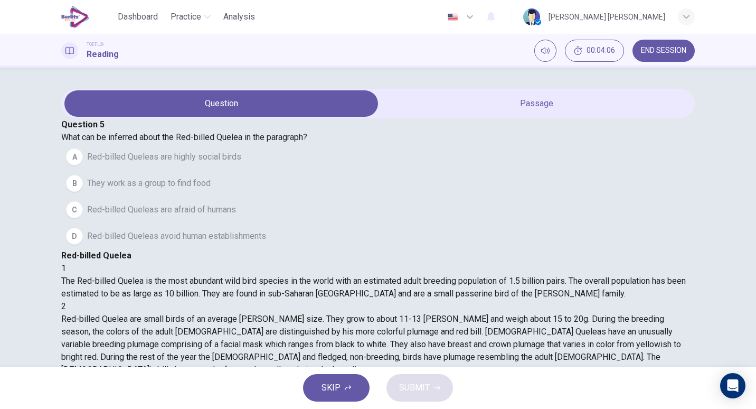
scroll to position [174, 0]
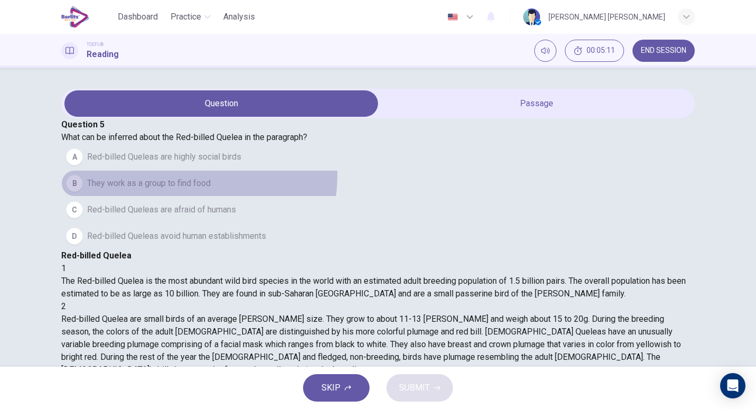
click at [198, 196] on button "B They work as a group to find food" at bounding box center [378, 183] width 634 height 26
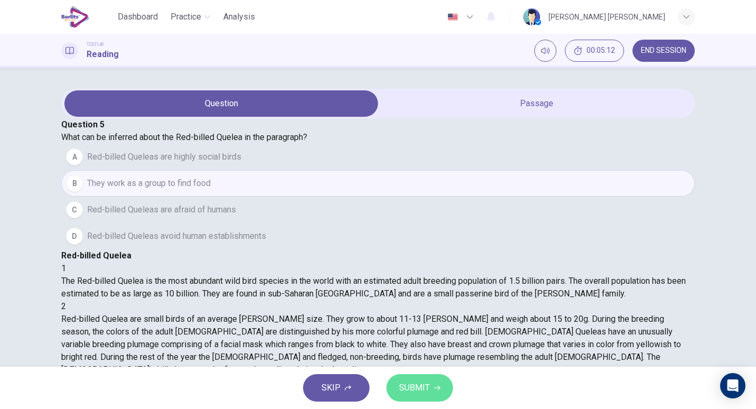
click at [439, 396] on button "SUBMIT" at bounding box center [419, 387] width 67 height 27
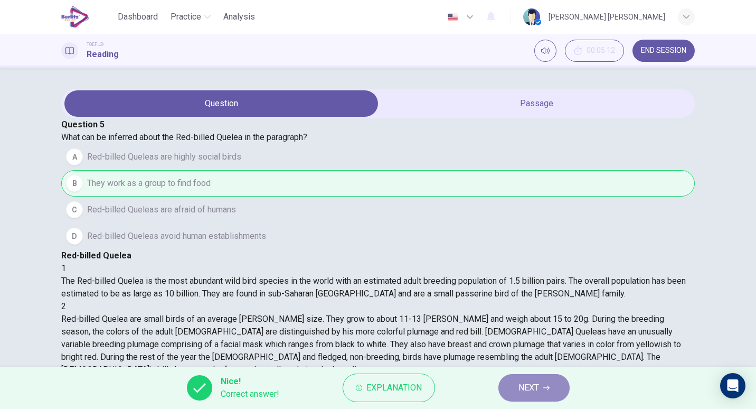
click at [552, 389] on button "NEXT" at bounding box center [533, 387] width 71 height 27
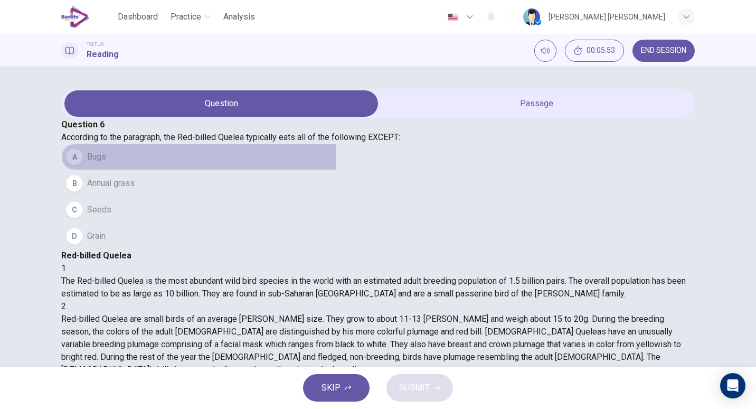
click at [106, 163] on span "Bugs" at bounding box center [96, 156] width 19 height 13
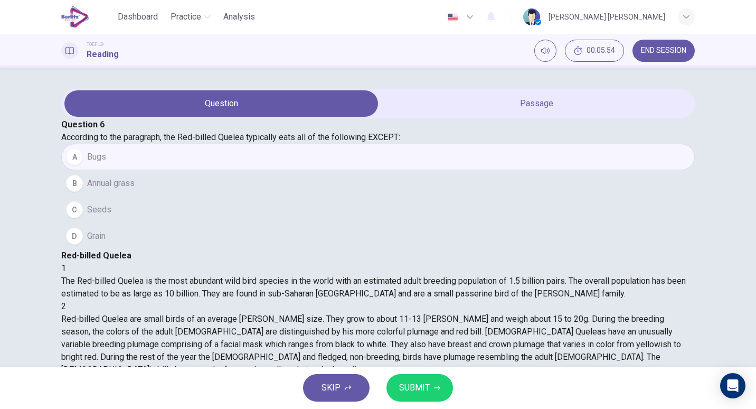
click at [425, 388] on span "SUBMIT" at bounding box center [414, 387] width 31 height 15
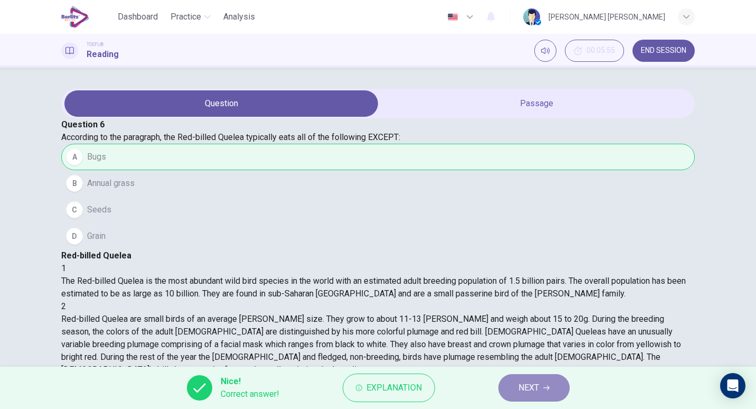
click at [521, 385] on span "NEXT" at bounding box center [528, 387] width 21 height 15
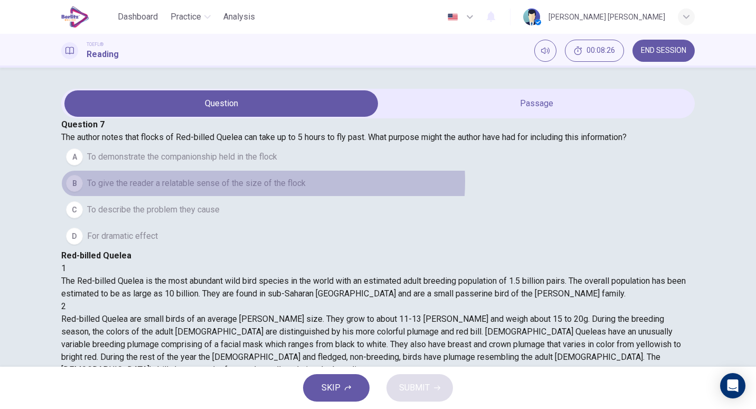
click at [281, 190] on span "To give the reader a relatable sense of the size of the flock" at bounding box center [196, 183] width 219 height 13
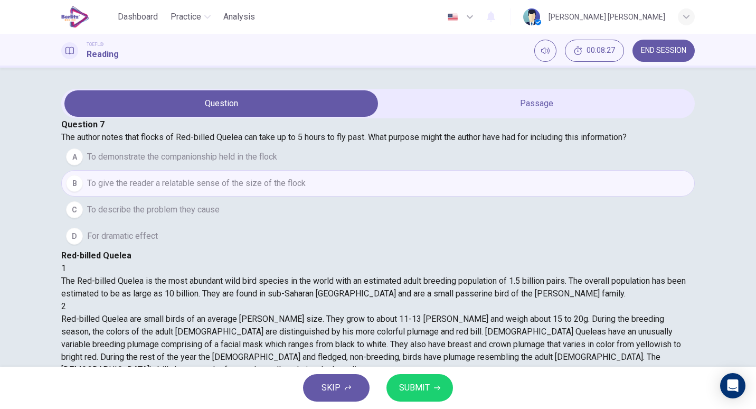
click at [420, 383] on span "SUBMIT" at bounding box center [414, 387] width 31 height 15
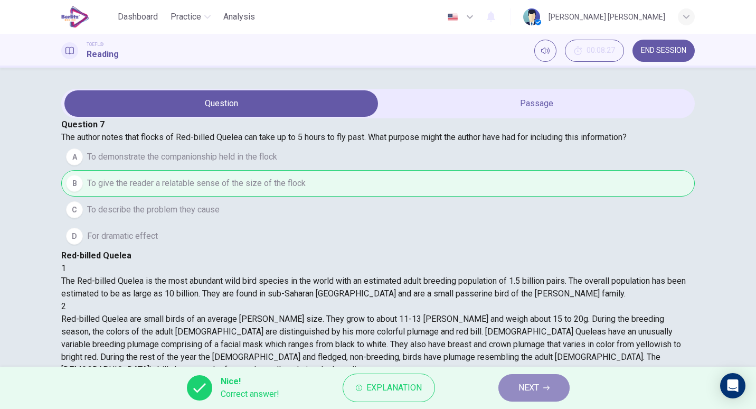
click at [516, 390] on button "NEXT" at bounding box center [533, 387] width 71 height 27
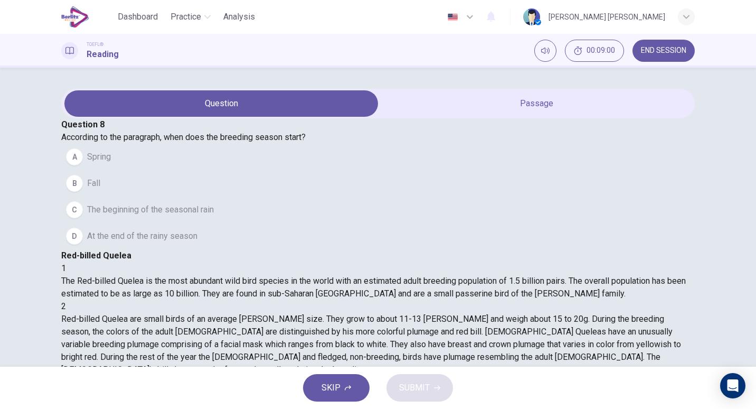
click at [152, 216] on span "The beginning of the seasonal rain" at bounding box center [150, 209] width 127 height 13
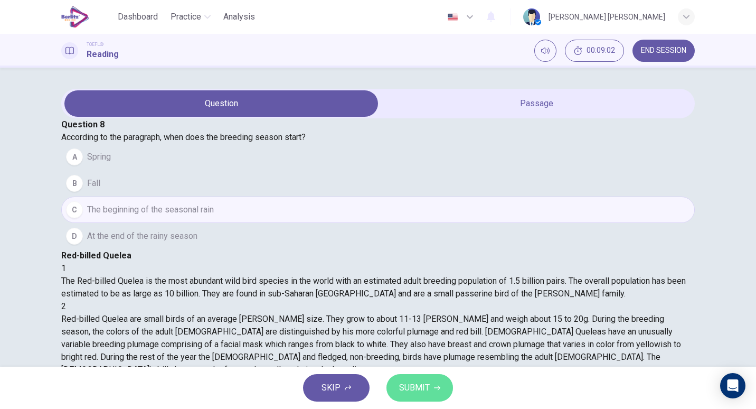
click at [413, 378] on button "SUBMIT" at bounding box center [419, 387] width 67 height 27
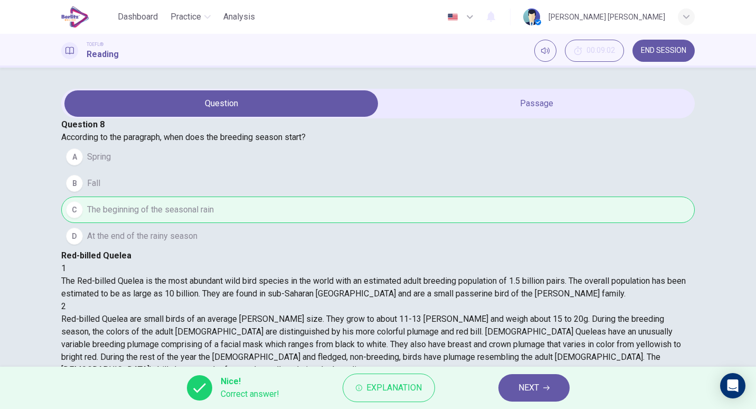
click at [523, 384] on span "NEXT" at bounding box center [528, 387] width 21 height 15
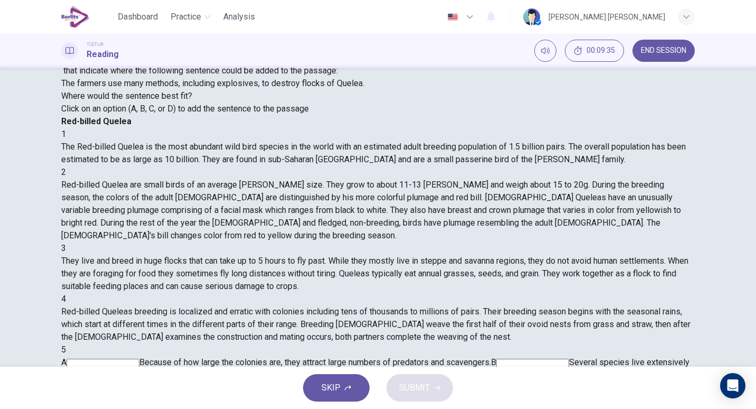
scroll to position [80, 0]
click at [302, 383] on input at bounding box center [265, 388] width 73 height 10
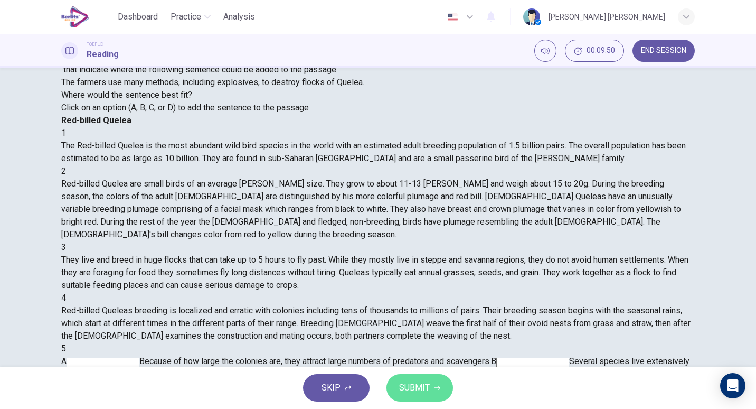
click at [419, 376] on button "SUBMIT" at bounding box center [419, 387] width 67 height 27
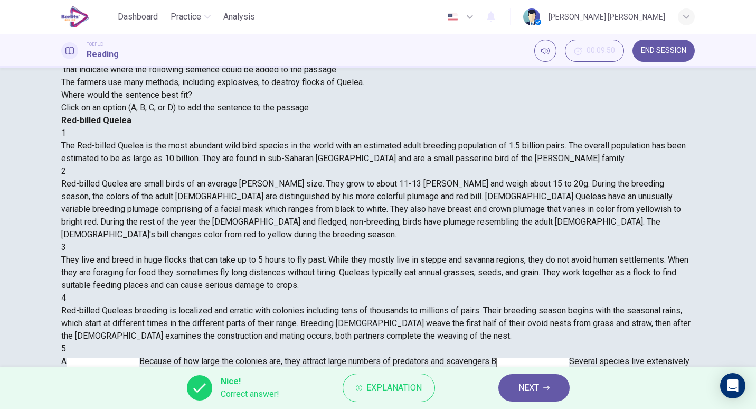
click at [527, 380] on span "NEXT" at bounding box center [528, 387] width 21 height 15
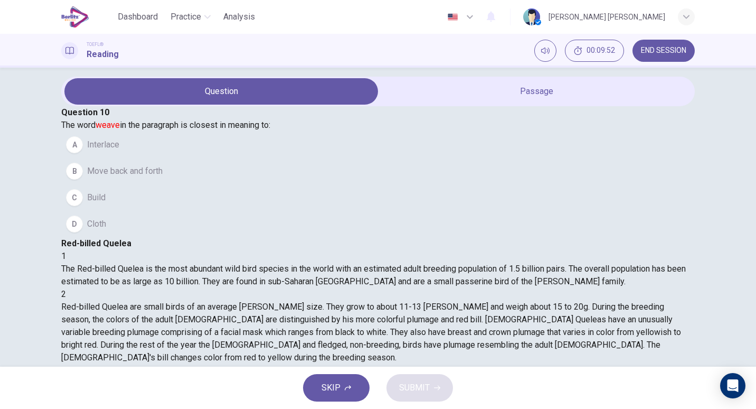
scroll to position [174, 0]
click at [140, 211] on button "C Build" at bounding box center [378, 197] width 634 height 26
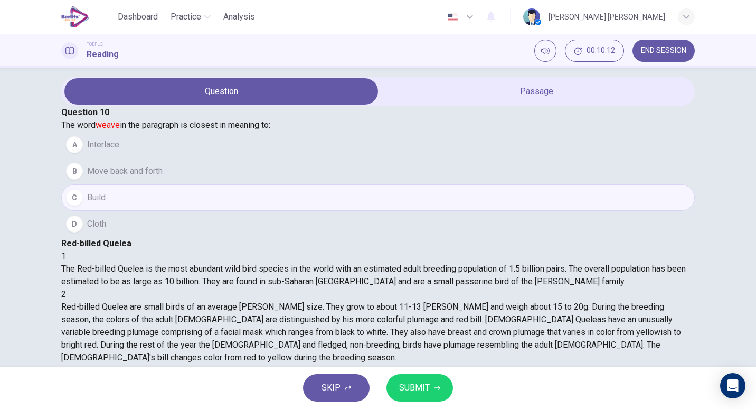
click at [428, 386] on span "SUBMIT" at bounding box center [414, 387] width 31 height 15
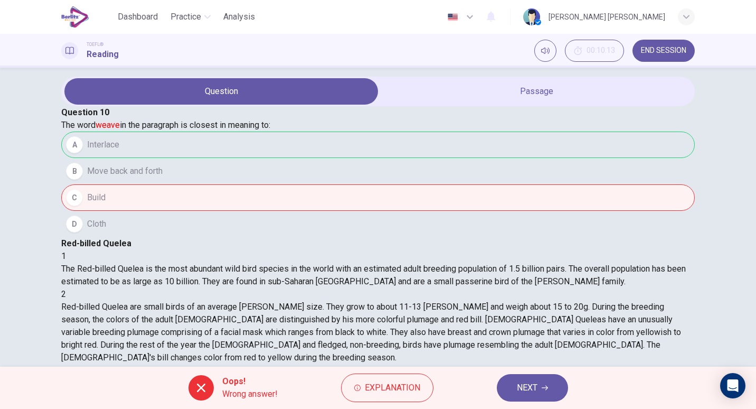
click at [526, 384] on span "NEXT" at bounding box center [527, 387] width 21 height 15
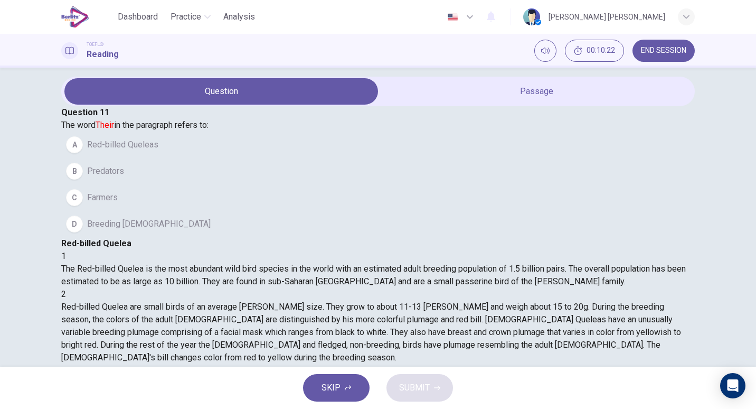
click at [138, 151] on span "Red-billed Queleas" at bounding box center [122, 144] width 71 height 13
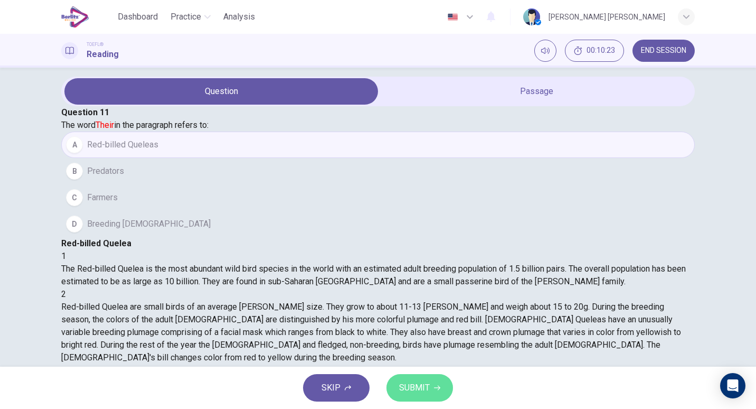
click at [411, 393] on span "SUBMIT" at bounding box center [414, 387] width 31 height 15
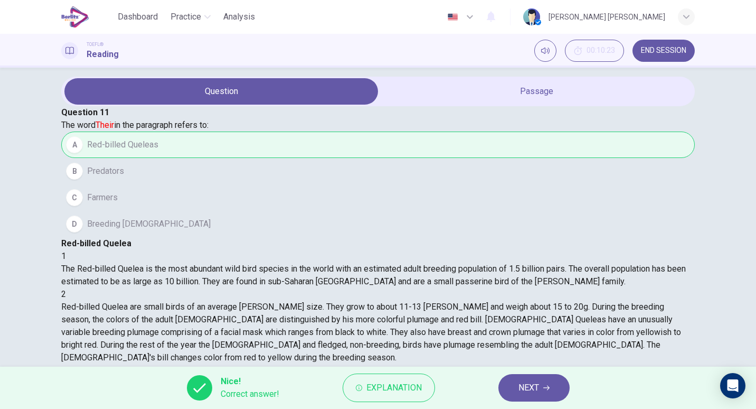
click at [525, 392] on span "NEXT" at bounding box center [528, 387] width 21 height 15
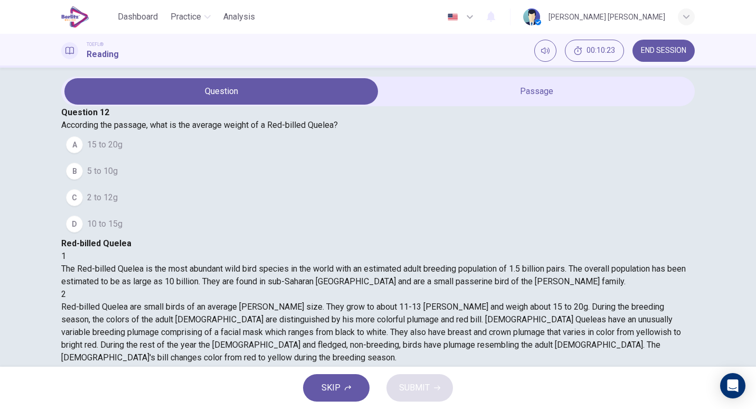
scroll to position [64, 0]
click at [113, 151] on span "15 to 20g" at bounding box center [104, 144] width 35 height 13
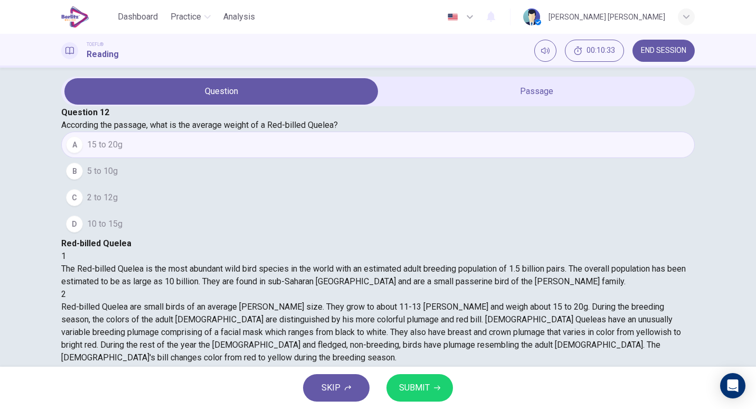
click at [443, 390] on button "SUBMIT" at bounding box center [419, 387] width 67 height 27
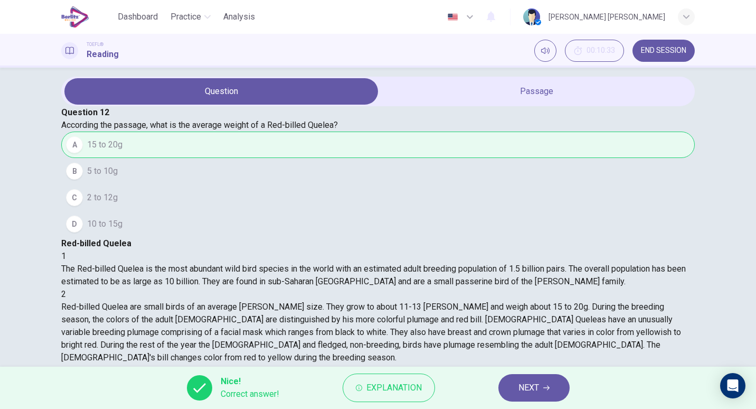
click at [534, 380] on span "NEXT" at bounding box center [528, 387] width 21 height 15
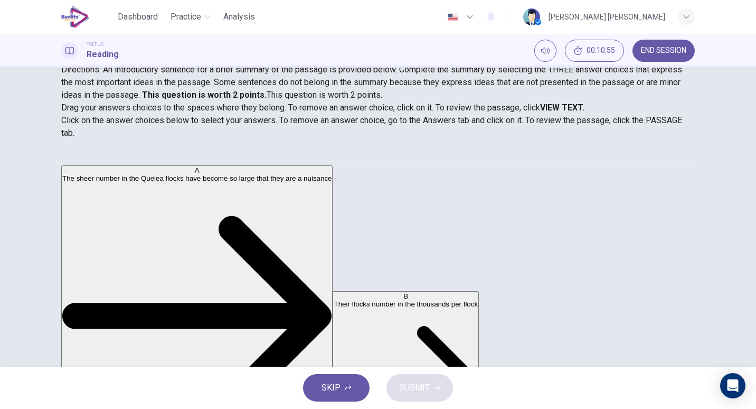
scroll to position [56, 0]
drag, startPoint x: 169, startPoint y: 248, endPoint x: 373, endPoint y: 261, distance: 204.2
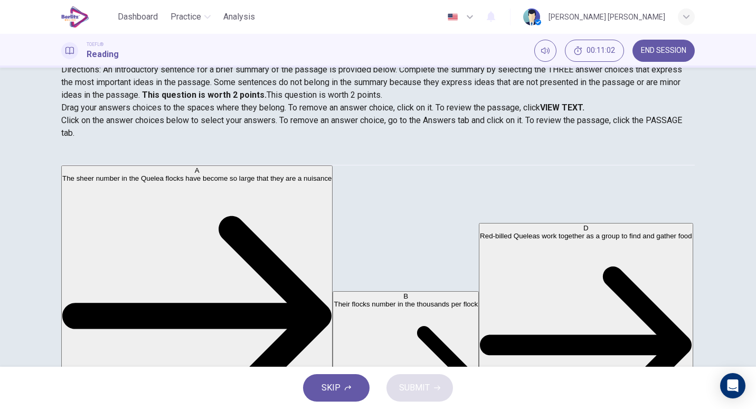
scroll to position [106, 0]
drag, startPoint x: 154, startPoint y: 188, endPoint x: 289, endPoint y: 261, distance: 153.8
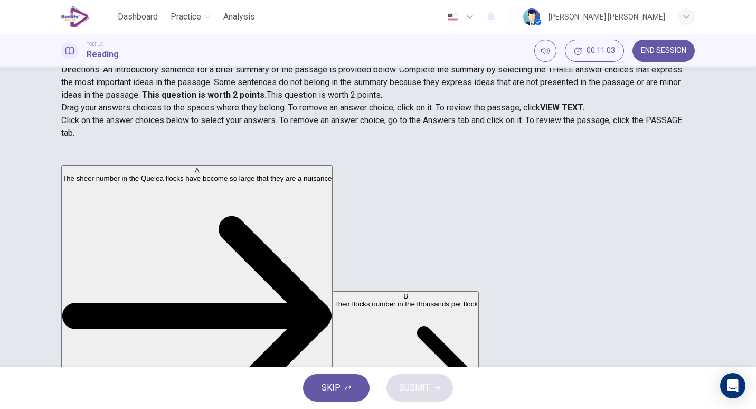
scroll to position [70, 0]
drag, startPoint x: 192, startPoint y: 232, endPoint x: 374, endPoint y: 326, distance: 204.3
drag, startPoint x: 176, startPoint y: 190, endPoint x: 400, endPoint y: 278, distance: 240.6
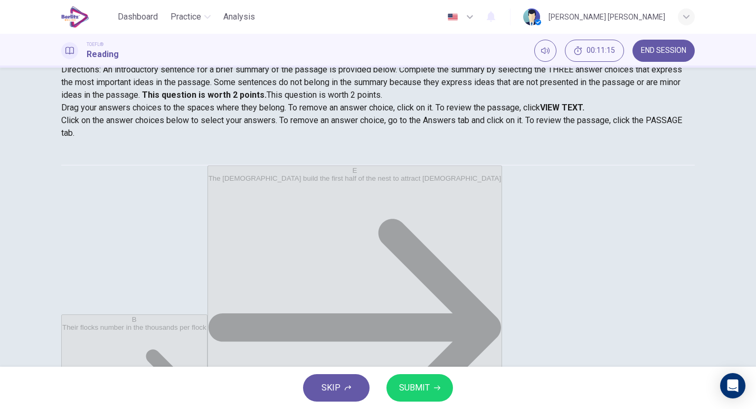
click at [399, 383] on span "SUBMIT" at bounding box center [414, 387] width 31 height 15
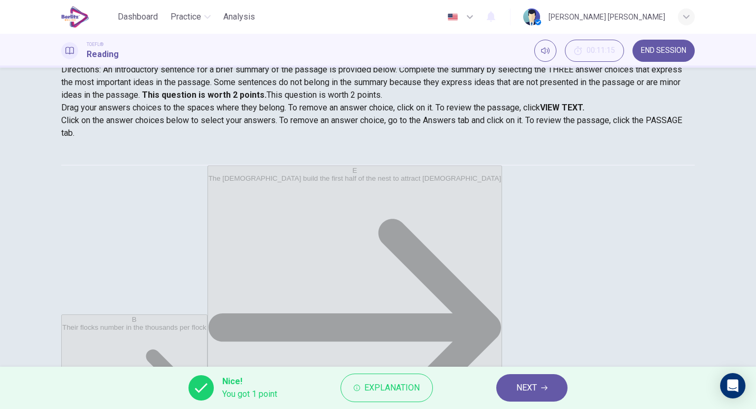
scroll to position [10, 0]
click at [512, 386] on button "NEXT" at bounding box center [531, 387] width 71 height 27
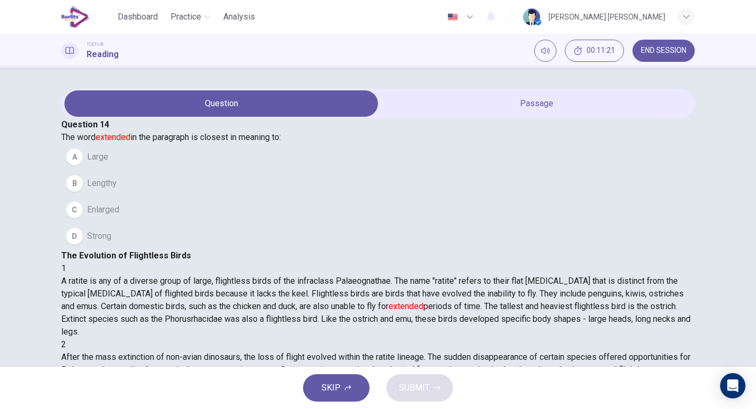
click at [116, 170] on button "A Large" at bounding box center [378, 157] width 634 height 26
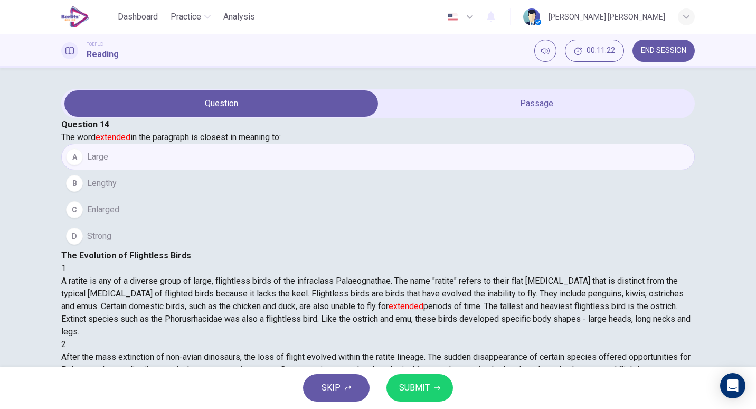
click at [410, 384] on span "SUBMIT" at bounding box center [414, 387] width 31 height 15
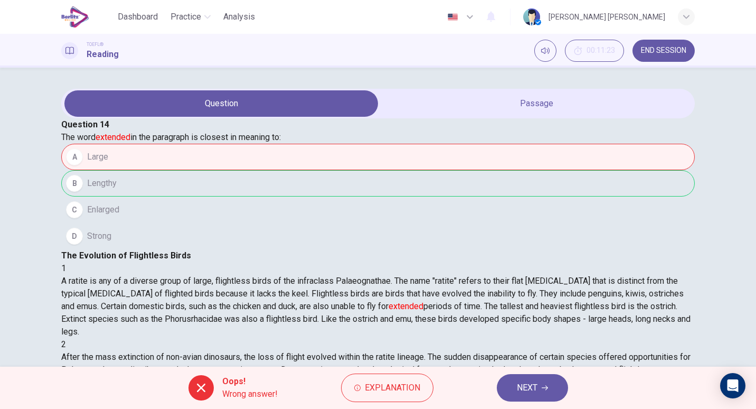
click at [535, 383] on span "NEXT" at bounding box center [527, 387] width 21 height 15
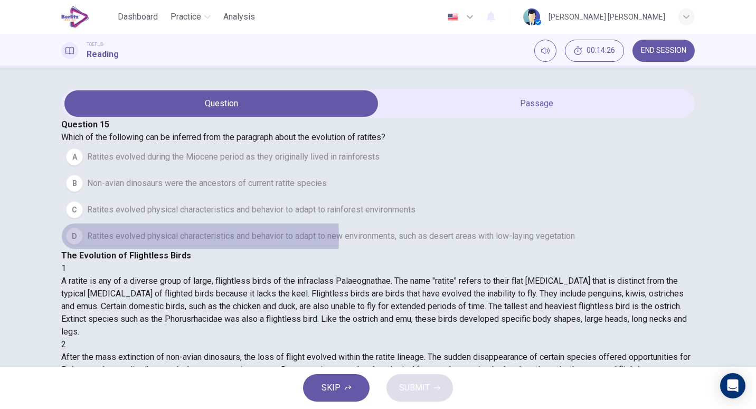
click at [181, 242] on span "Ratites evolved physical characteristics and behavior to adapt to new environme…" at bounding box center [331, 236] width 488 height 13
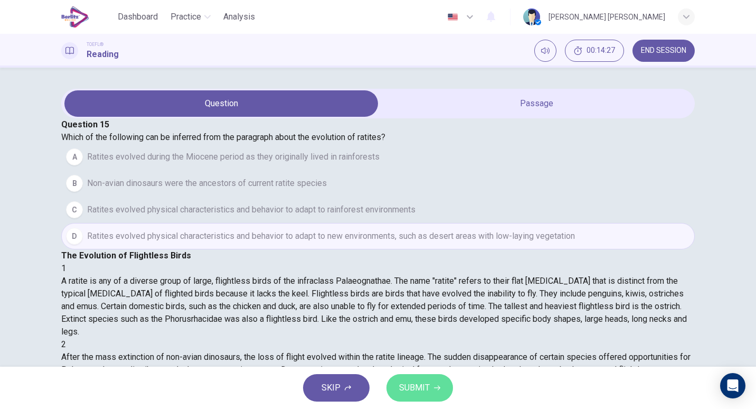
click at [408, 391] on span "SUBMIT" at bounding box center [414, 387] width 31 height 15
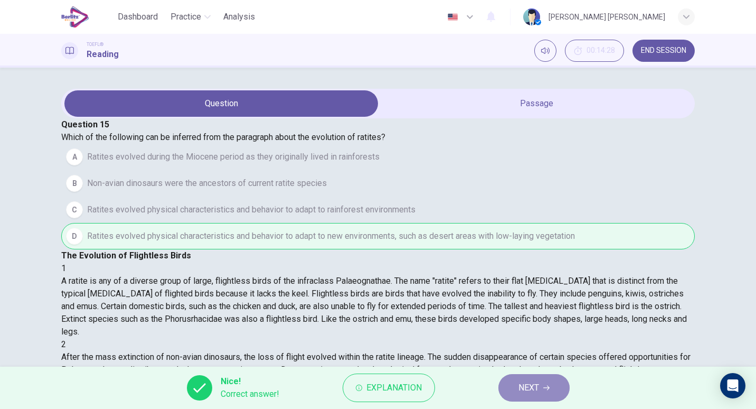
click at [523, 392] on span "NEXT" at bounding box center [528, 387] width 21 height 15
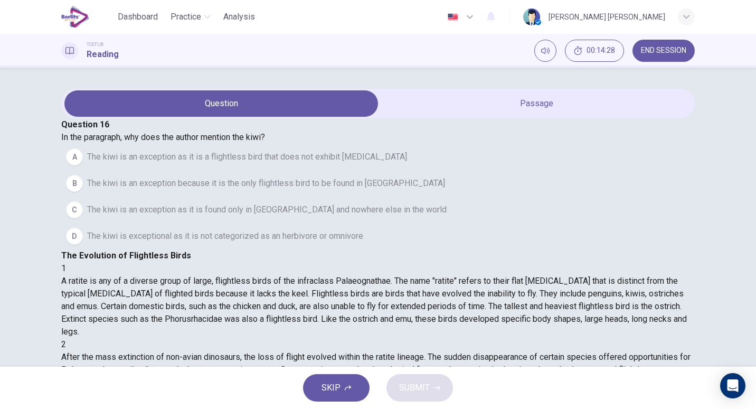
scroll to position [138, 0]
click at [199, 190] on span "The kiwi is an exception because it is the only flightless bird to be found in …" at bounding box center [266, 183] width 358 height 13
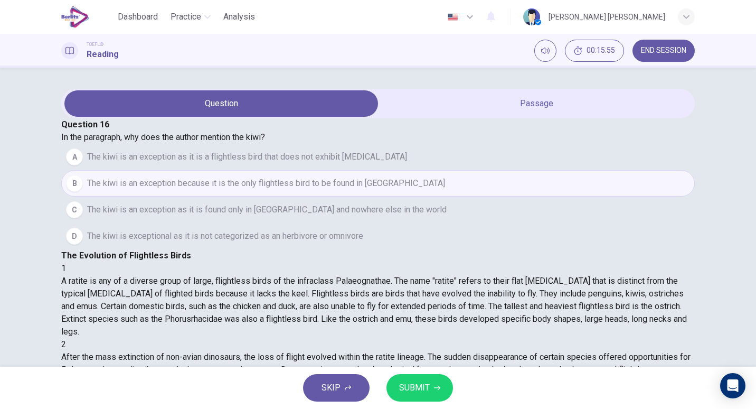
click at [397, 379] on button "SUBMIT" at bounding box center [419, 387] width 67 height 27
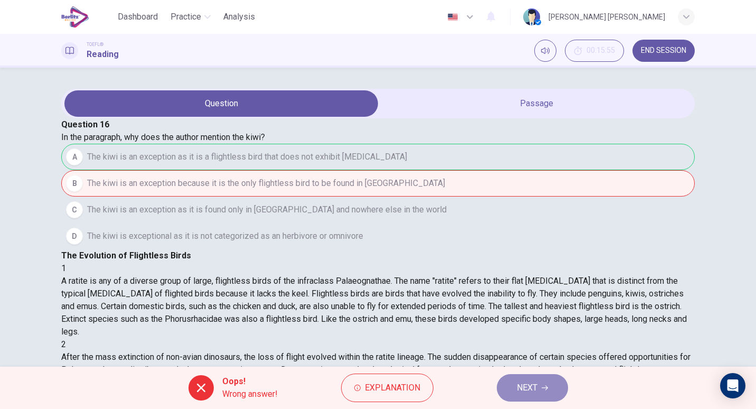
click at [534, 398] on button "NEXT" at bounding box center [532, 387] width 71 height 27
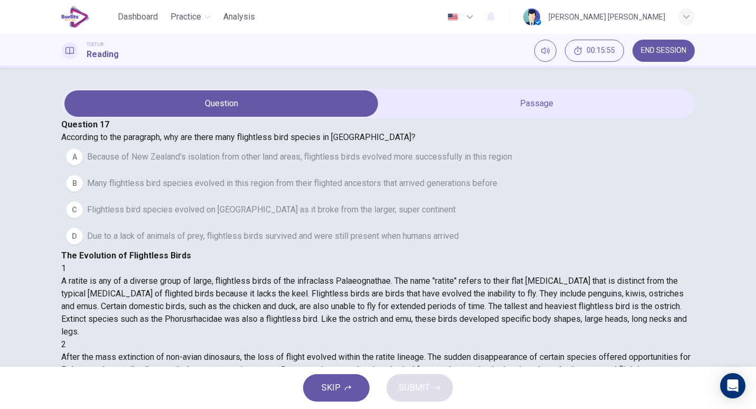
scroll to position [228, 0]
drag, startPoint x: 534, startPoint y: 398, endPoint x: 459, endPoint y: 320, distance: 107.5
click at [459, 320] on div "Dashboard Practice Analysis English ** ​ [PERSON_NAME] [PERSON_NAME] TOEFL® Rea…" at bounding box center [378, 204] width 756 height 409
click at [281, 190] on span "Many flightless bird species evolved in this region from their flighted ancesto…" at bounding box center [292, 183] width 410 height 13
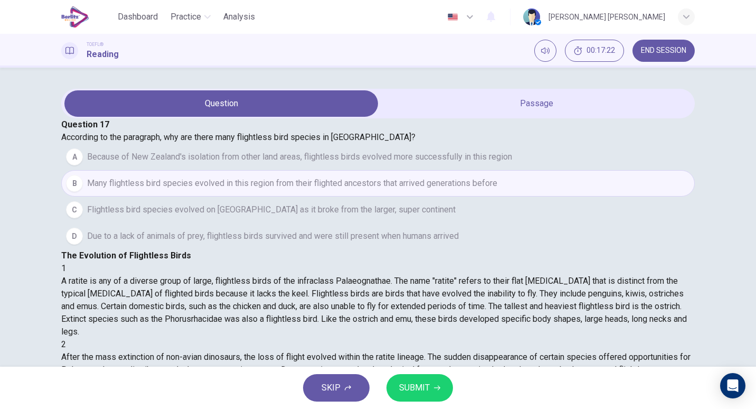
click at [426, 395] on button "SUBMIT" at bounding box center [419, 387] width 67 height 27
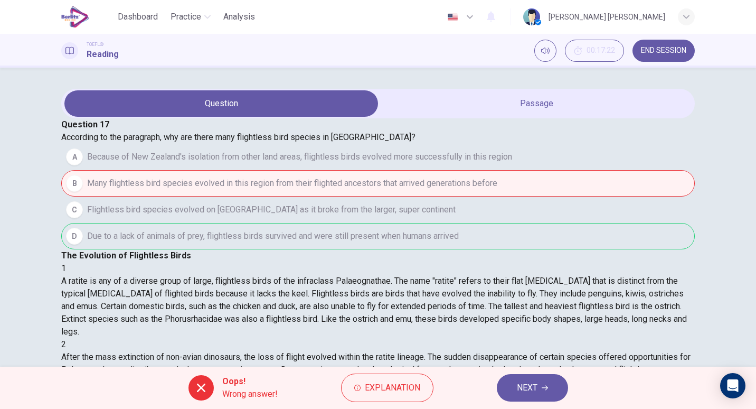
click at [520, 380] on span "NEXT" at bounding box center [527, 387] width 21 height 15
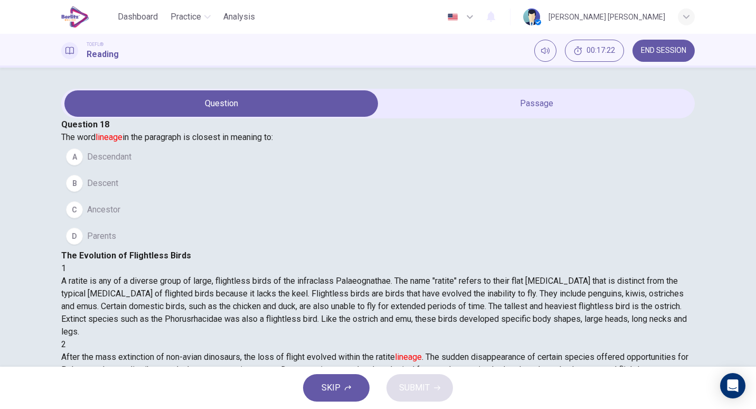
scroll to position [129, 0]
click at [118, 190] on span "Descent" at bounding box center [102, 183] width 31 height 13
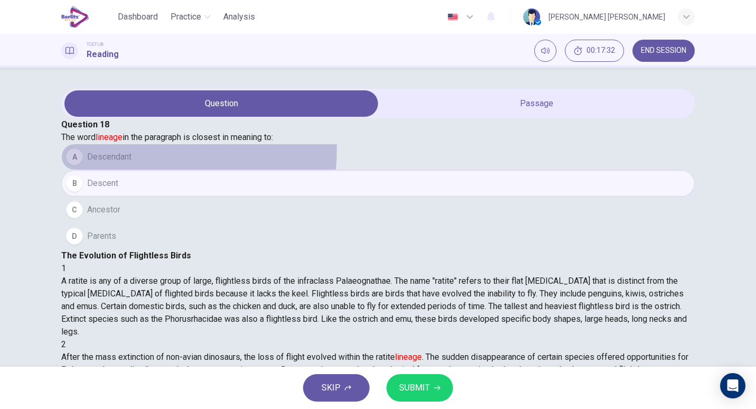
click at [162, 170] on button "A Descendant" at bounding box center [378, 157] width 634 height 26
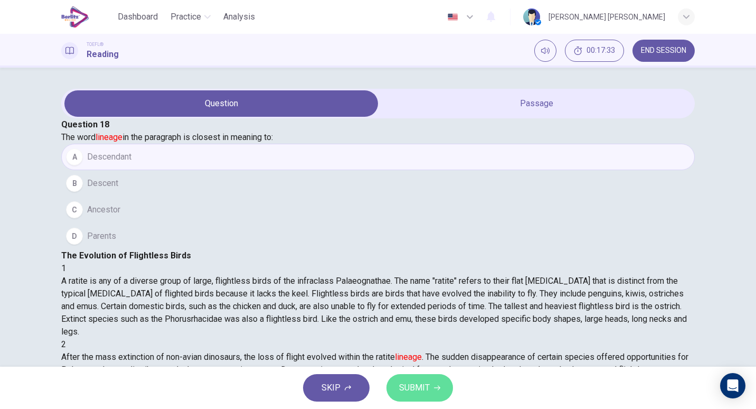
click at [405, 393] on span "SUBMIT" at bounding box center [414, 387] width 31 height 15
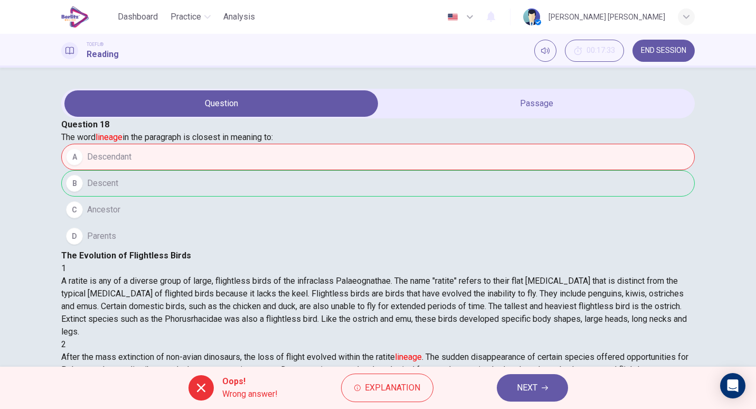
click at [517, 391] on span "NEXT" at bounding box center [527, 387] width 21 height 15
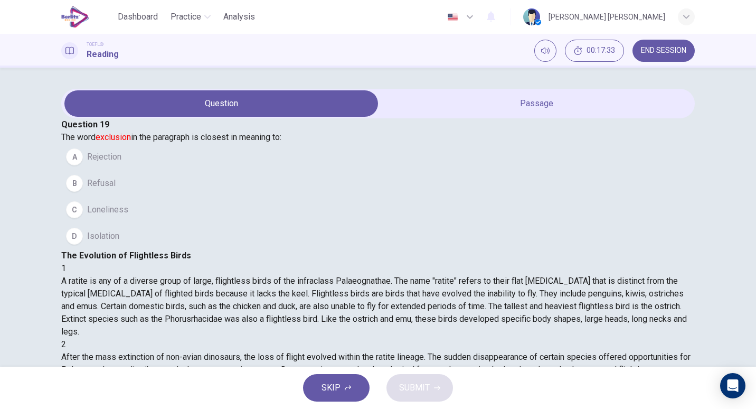
scroll to position [138, 0]
click at [124, 216] on span "Loneliness" at bounding box center [107, 209] width 41 height 13
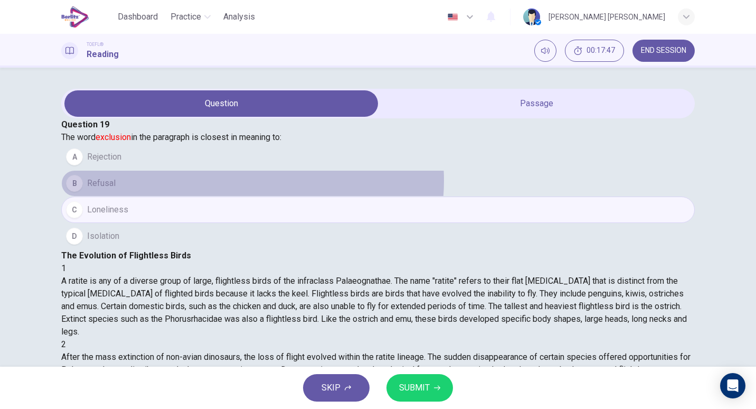
click at [271, 196] on button "B Refusal" at bounding box center [378, 183] width 634 height 26
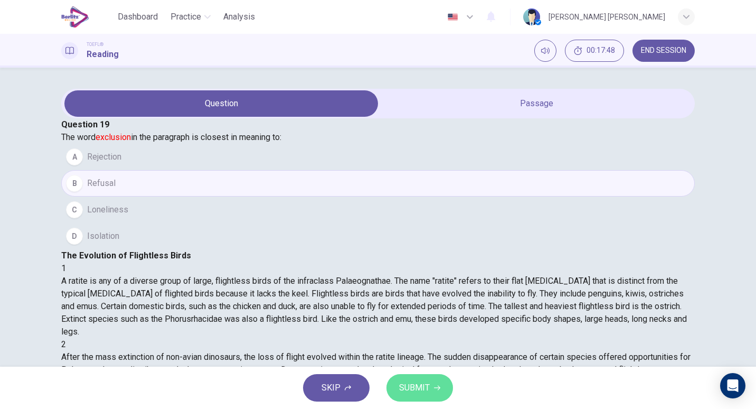
click at [428, 389] on span "SUBMIT" at bounding box center [414, 387] width 31 height 15
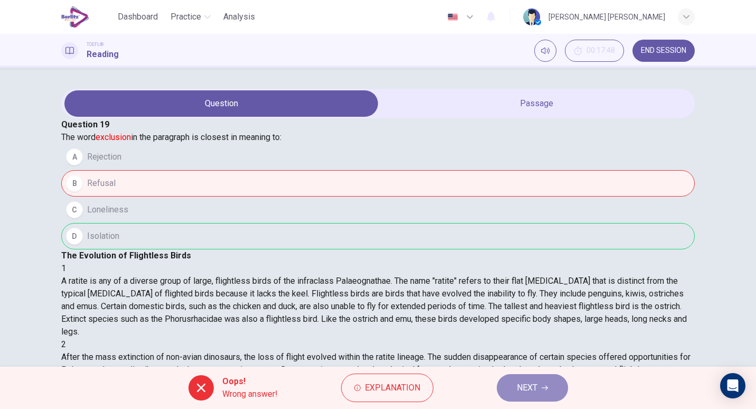
click at [541, 379] on button "NEXT" at bounding box center [532, 387] width 71 height 27
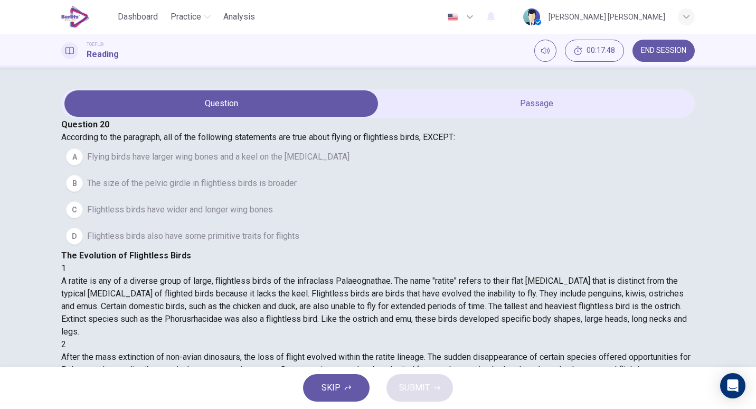
scroll to position [331, 0]
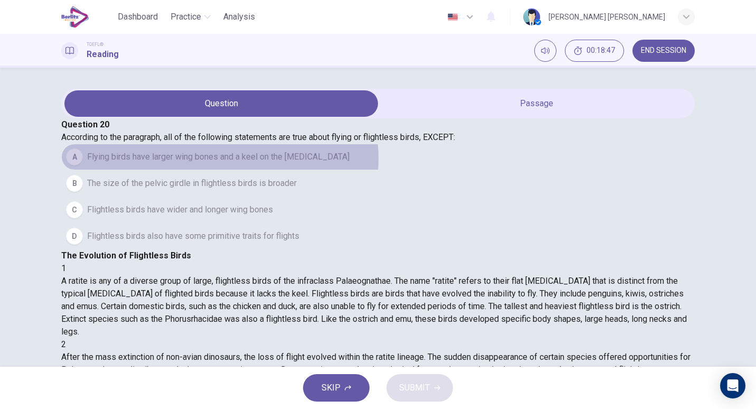
click at [238, 163] on span "Flying birds have larger wing bones and a keel on the [MEDICAL_DATA]" at bounding box center [218, 156] width 262 height 13
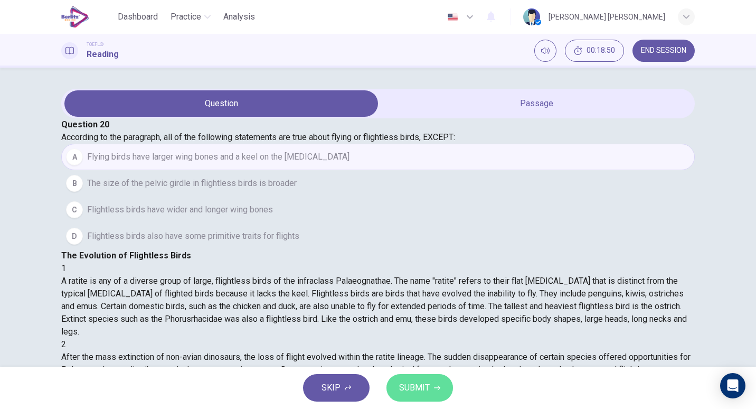
click at [420, 392] on span "SUBMIT" at bounding box center [414, 387] width 31 height 15
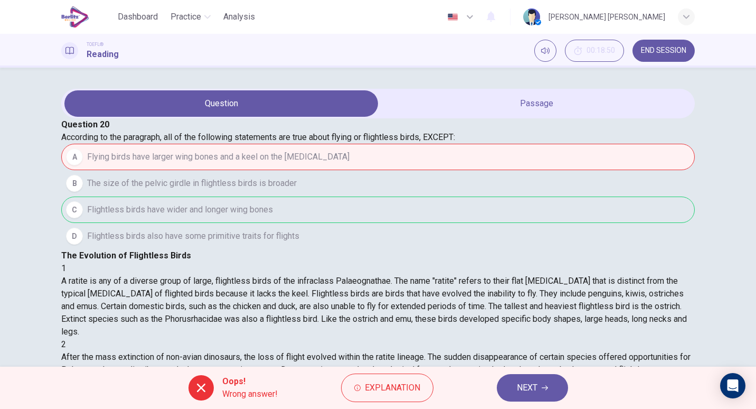
click at [523, 394] on span "NEXT" at bounding box center [527, 387] width 21 height 15
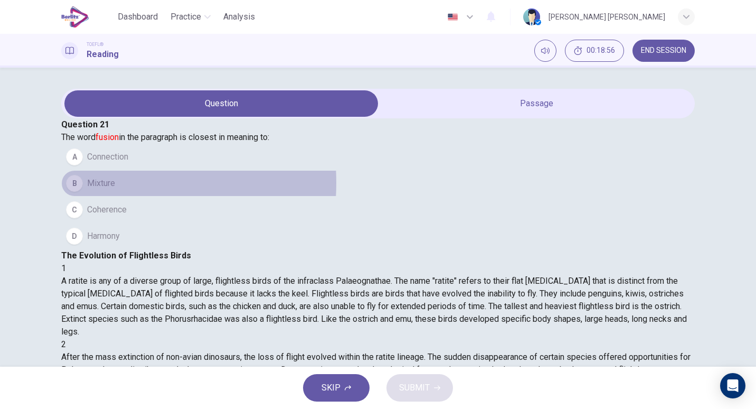
click at [115, 190] on span "Mixture" at bounding box center [101, 183] width 28 height 13
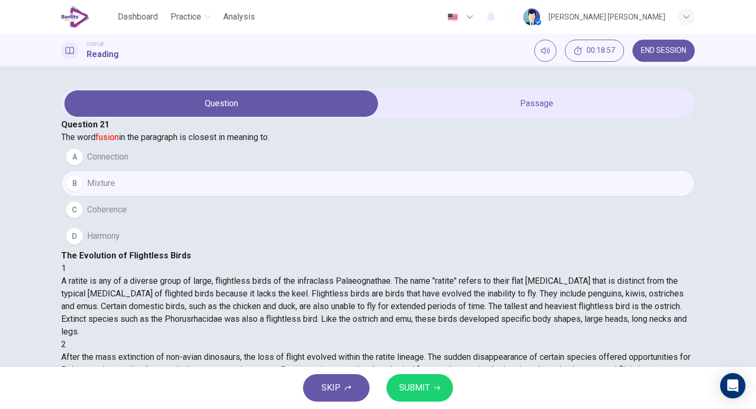
click at [417, 391] on span "SUBMIT" at bounding box center [414, 387] width 31 height 15
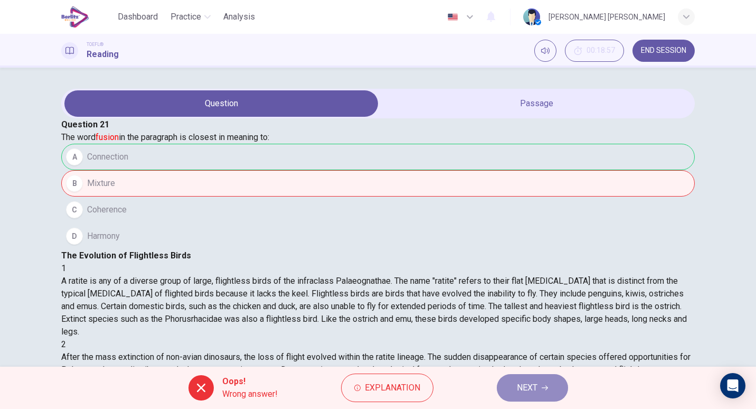
click at [524, 380] on button "NEXT" at bounding box center [532, 387] width 71 height 27
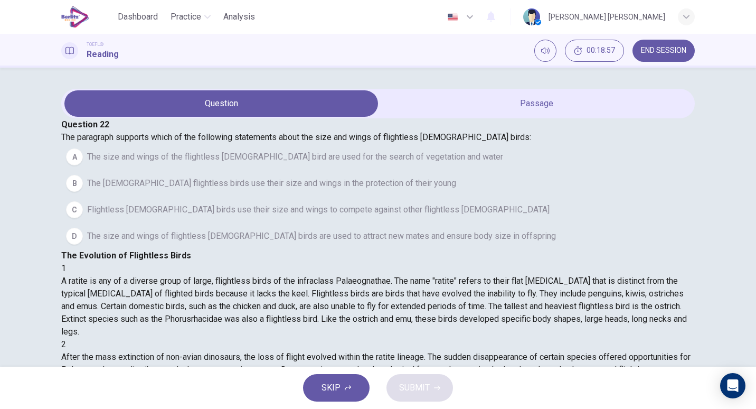
scroll to position [522, 0]
click at [133, 216] on span "Flightless [DEMOGRAPHIC_DATA] birds use their size and wings to compete against…" at bounding box center [318, 209] width 463 height 13
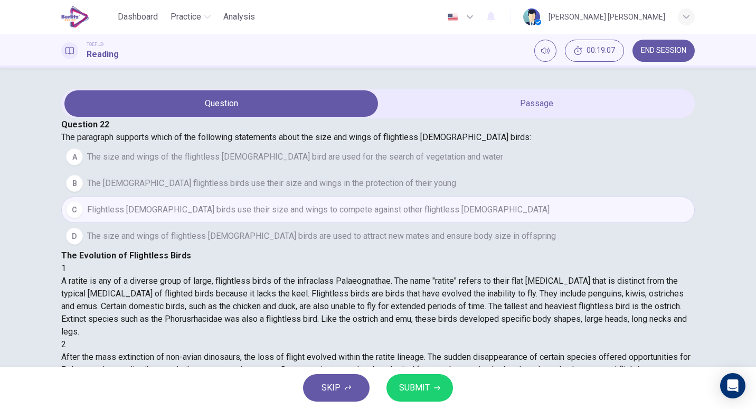
click at [448, 392] on button "SUBMIT" at bounding box center [419, 387] width 67 height 27
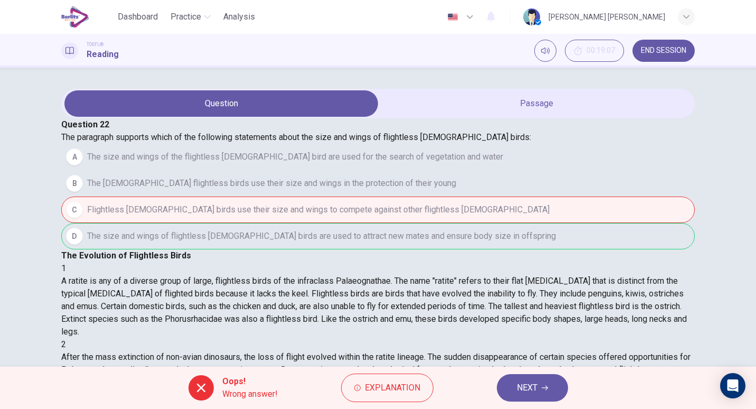
click at [510, 379] on button "NEXT" at bounding box center [532, 387] width 71 height 27
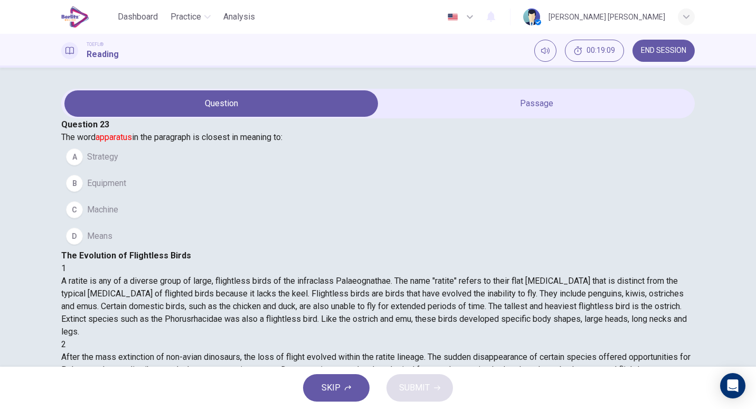
click at [126, 190] on span "Equipment" at bounding box center [106, 183] width 39 height 13
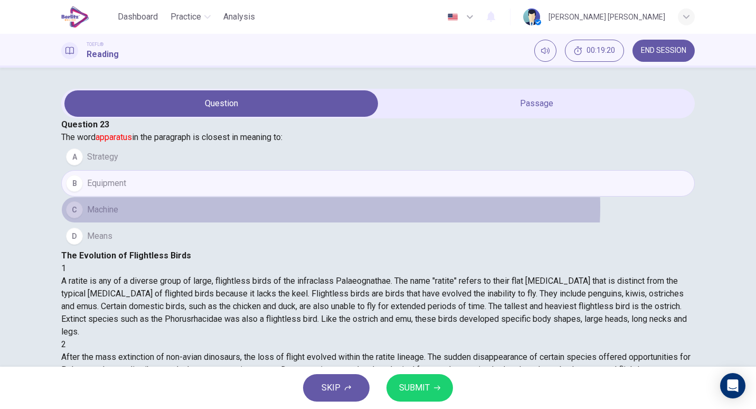
click at [349, 223] on button "C Machine" at bounding box center [378, 209] width 634 height 26
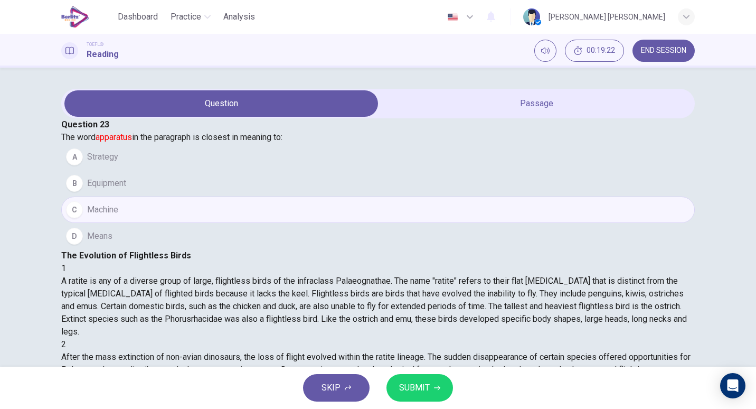
click at [430, 382] on button "SUBMIT" at bounding box center [419, 387] width 67 height 27
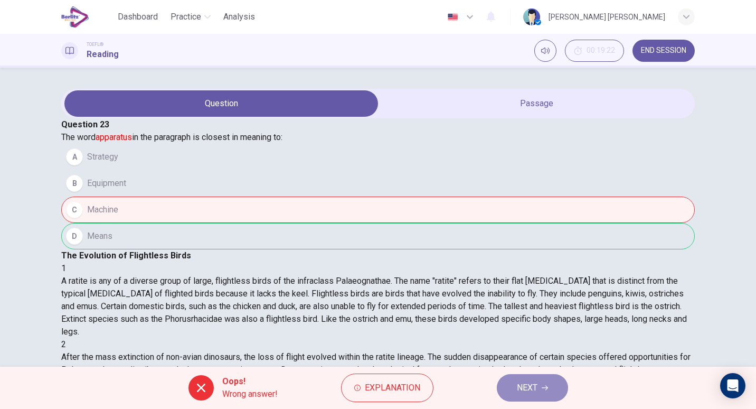
click at [534, 388] on span "NEXT" at bounding box center [527, 387] width 21 height 15
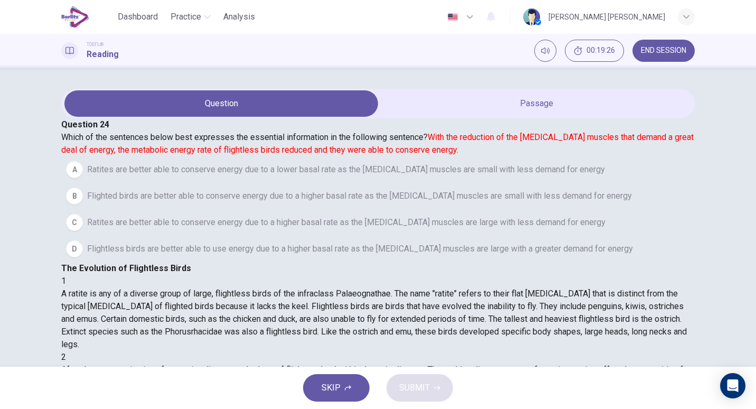
click at [246, 202] on span "Flighted birds are better able to conserve energy due to a higher basal rate as…" at bounding box center [359, 196] width 545 height 13
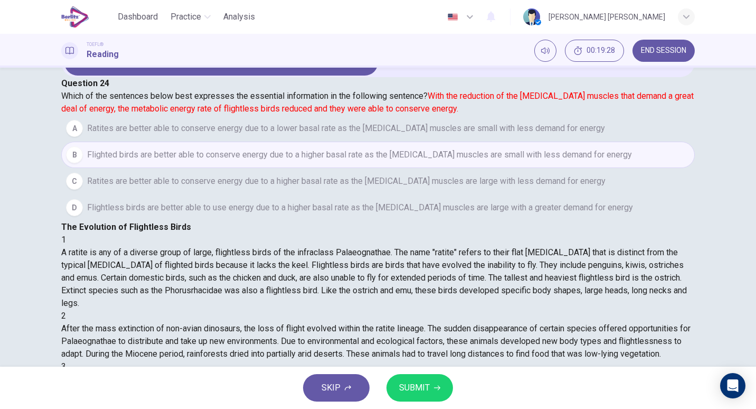
scroll to position [50, 0]
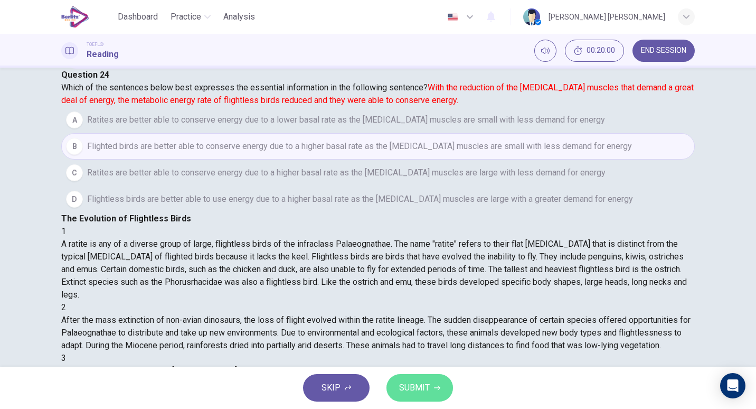
click at [394, 386] on button "SUBMIT" at bounding box center [419, 387] width 67 height 27
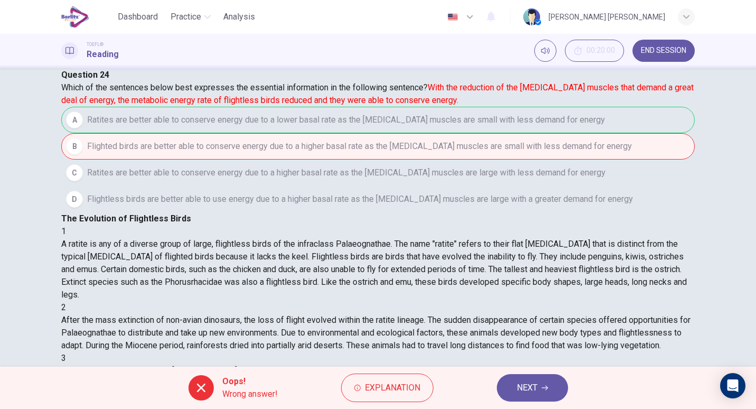
click at [517, 391] on span "NEXT" at bounding box center [527, 387] width 21 height 15
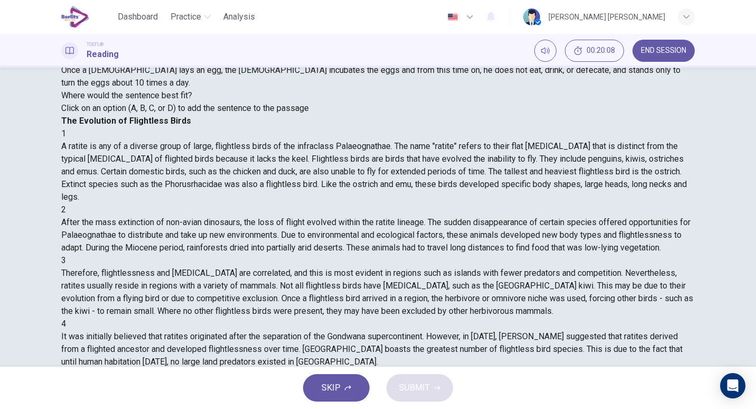
scroll to position [97, 0]
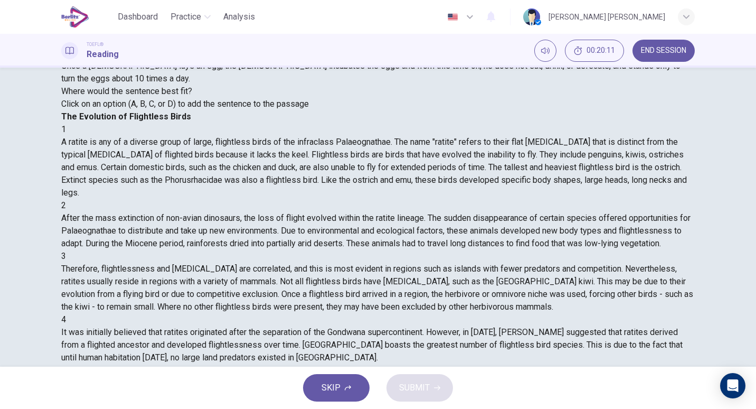
click at [424, 388] on span "SUBMIT" at bounding box center [414, 387] width 31 height 15
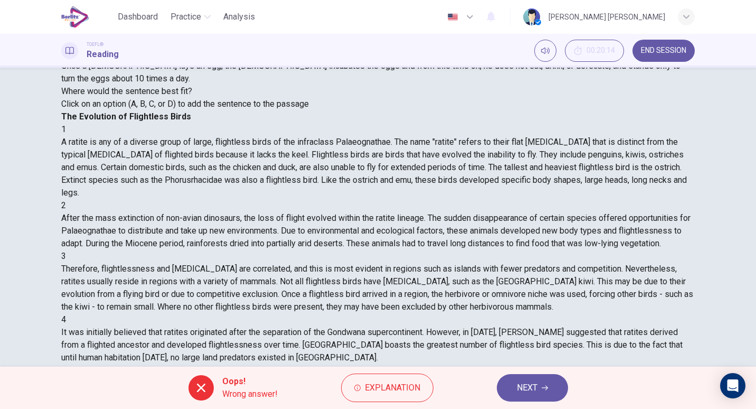
click at [540, 389] on button "NEXT" at bounding box center [532, 387] width 71 height 27
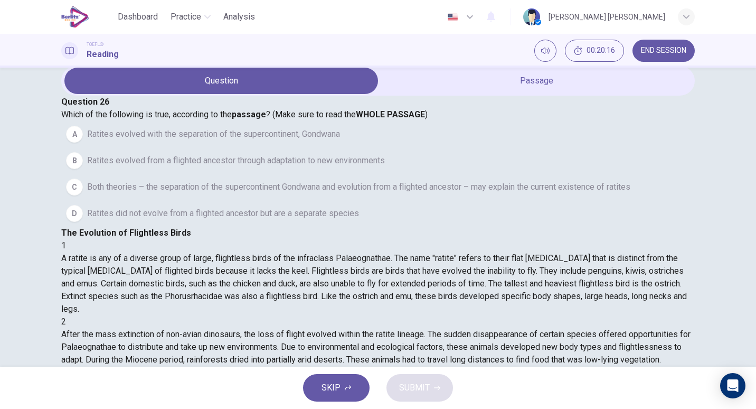
scroll to position [22, 0]
click at [157, 194] on span "Both theories – the separation of the supercontinent Gondwana and evolution fro…" at bounding box center [358, 187] width 543 height 13
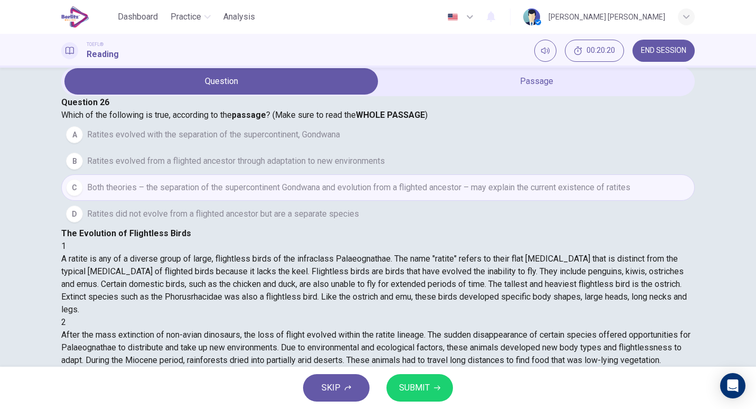
click at [417, 382] on span "SUBMIT" at bounding box center [414, 387] width 31 height 15
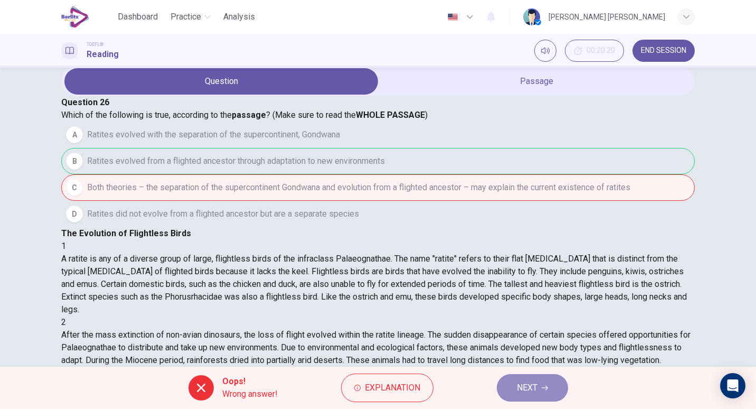
click at [521, 384] on span "NEXT" at bounding box center [527, 387] width 21 height 15
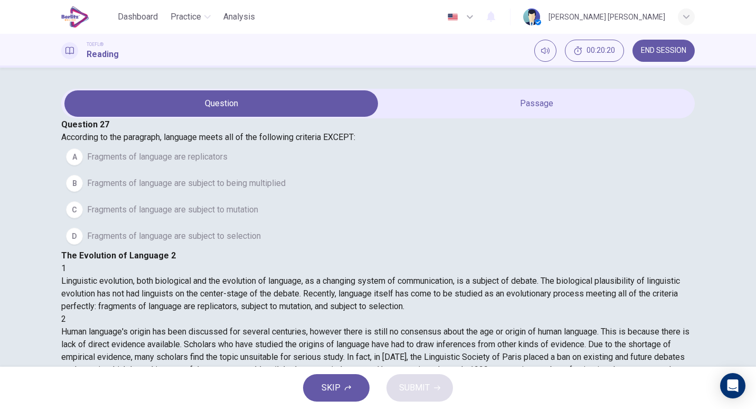
click at [664, 43] on button "END SESSION" at bounding box center [664, 51] width 62 height 22
